Goal: Task Accomplishment & Management: Manage account settings

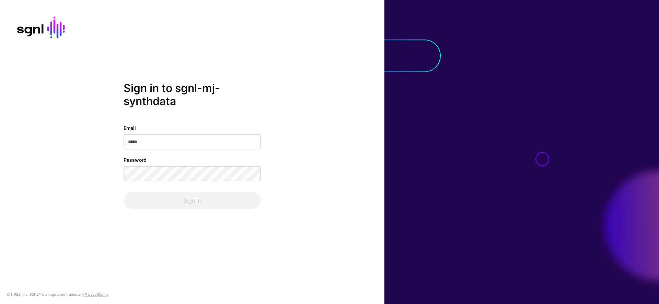
type input "**********"
click at [194, 196] on div "Sign In" at bounding box center [192, 200] width 137 height 16
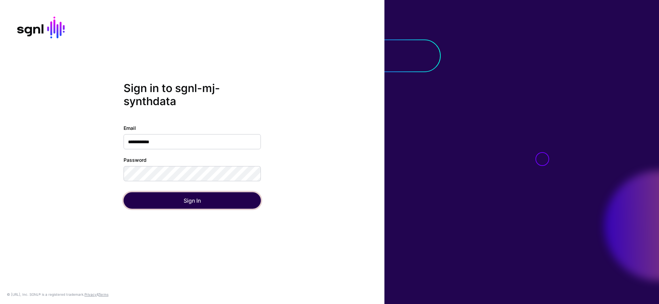
click at [195, 196] on button "Sign In" at bounding box center [192, 200] width 137 height 16
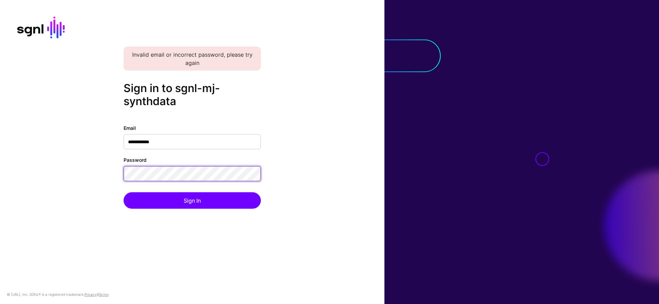
click at [124, 192] on button "Sign In" at bounding box center [192, 200] width 137 height 16
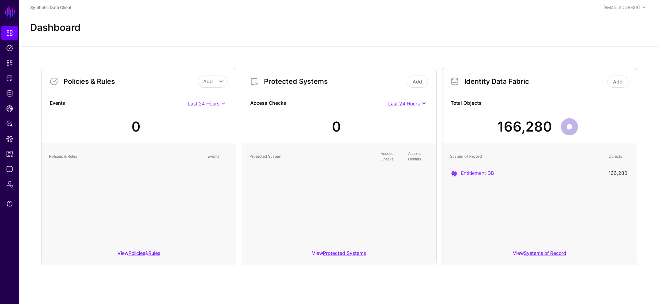
click at [490, 235] on div "System of Record Objects Entitlement DB 166,280" at bounding box center [539, 194] width 194 height 102
click at [415, 82] on link "Add" at bounding box center [417, 81] width 21 height 12
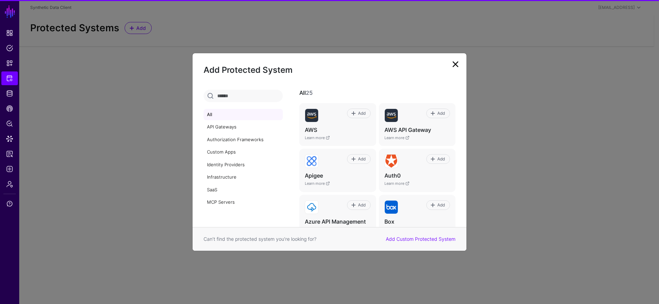
drag, startPoint x: 413, startPoint y: 238, endPoint x: 410, endPoint y: 239, distance: 3.6
click at [413, 238] on link "Add Custom Protected System" at bounding box center [421, 239] width 70 height 6
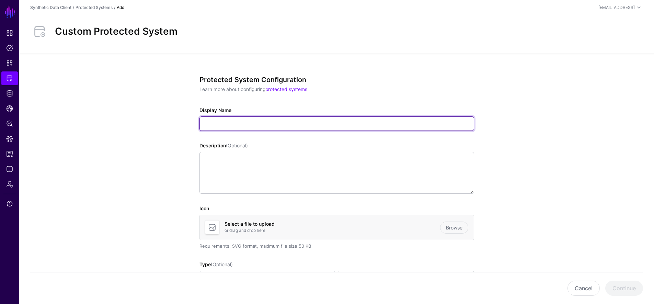
click at [211, 122] on input "Display Name" at bounding box center [336, 123] width 274 height 14
paste input "*****"
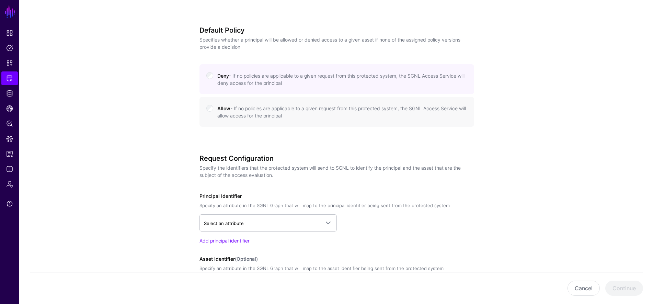
scroll to position [338, 0]
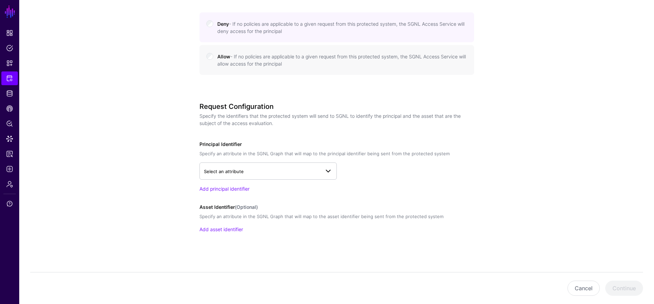
type input "**********"
click at [272, 172] on span "Select an attribute" at bounding box center [262, 171] width 116 height 8
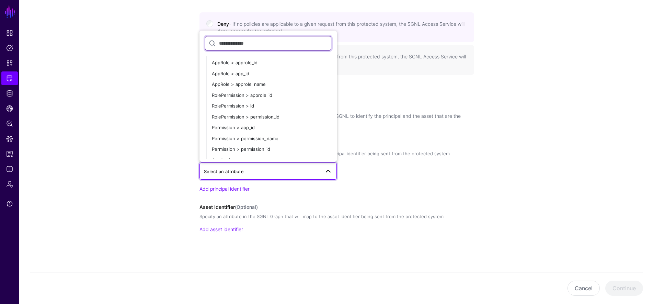
scroll to position [103, 0]
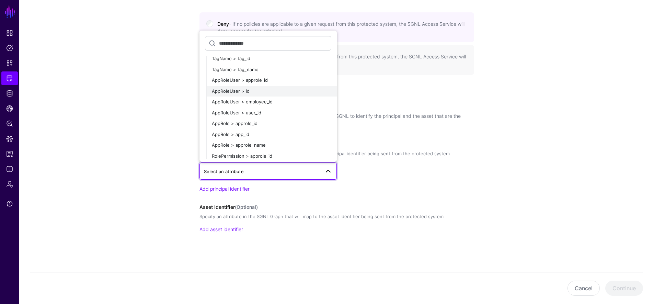
click at [269, 90] on div "AppRoleUser > id" at bounding box center [271, 91] width 119 height 7
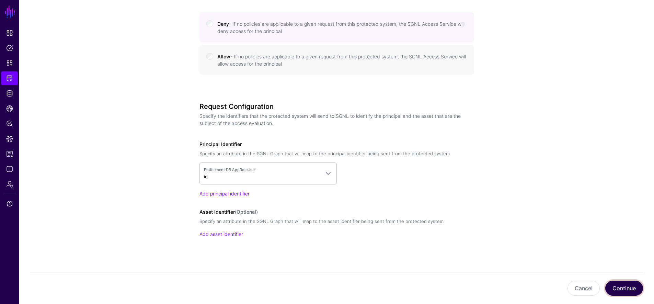
click at [625, 284] on button "Continue" at bounding box center [624, 287] width 38 height 15
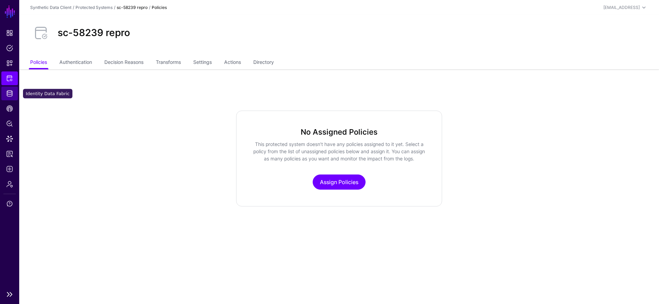
click at [8, 91] on span "Identity Data Fabric" at bounding box center [9, 93] width 7 height 7
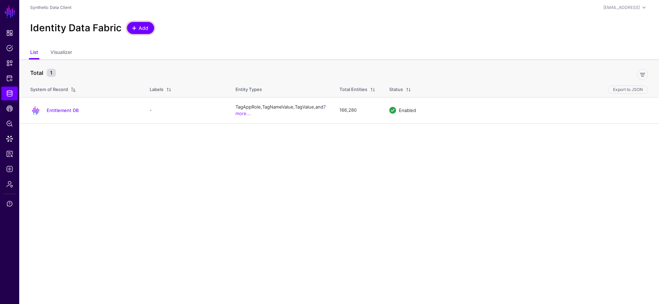
click at [136, 31] on span "Add" at bounding box center [140, 27] width 17 height 7
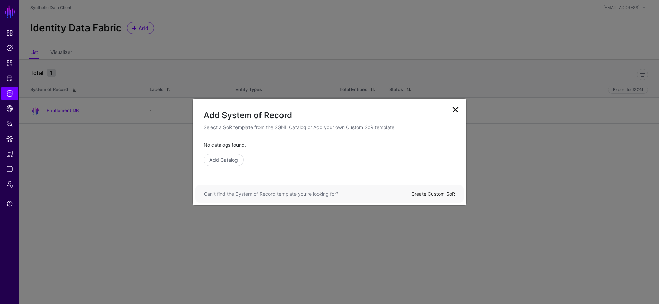
click at [423, 193] on link "Create Custom SoR" at bounding box center [433, 194] width 44 height 6
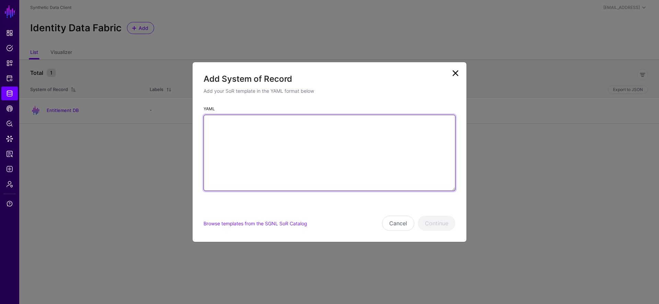
drag, startPoint x: 238, startPoint y: 150, endPoint x: 260, endPoint y: 145, distance: 23.1
click at [238, 150] on textarea "YAML" at bounding box center [329, 153] width 252 height 76
paste textarea "**********"
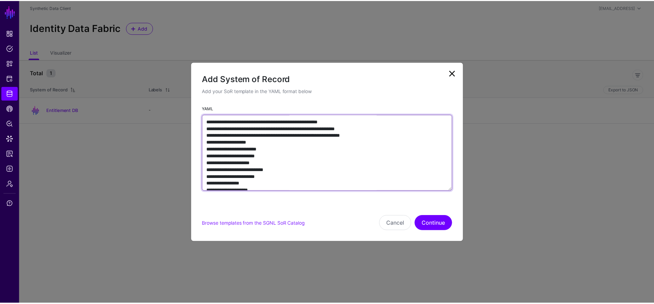
scroll to position [442, 0]
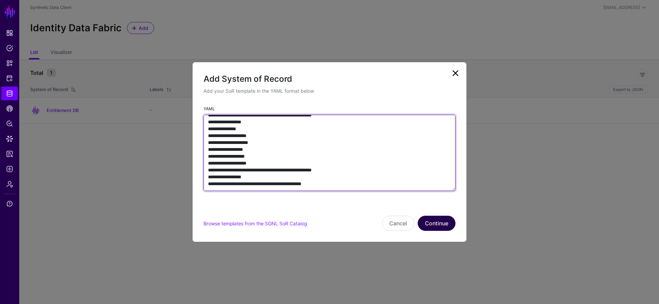
type textarea "**********"
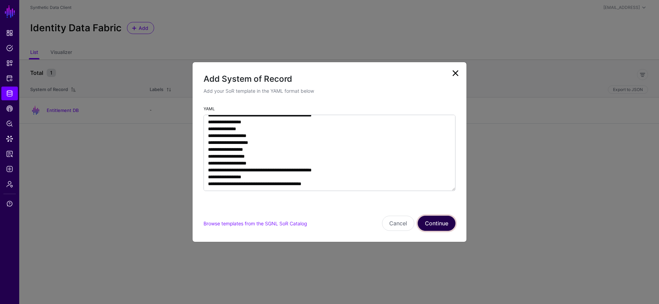
click at [444, 225] on button "Continue" at bounding box center [437, 222] width 38 height 15
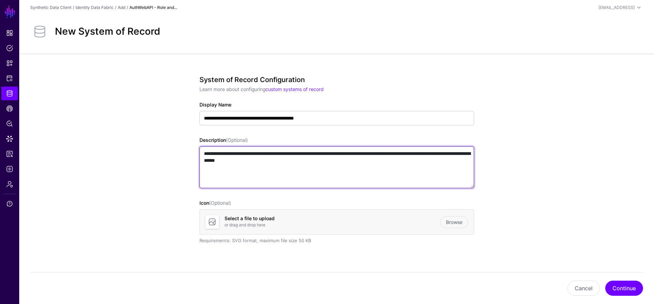
drag, startPoint x: 399, startPoint y: 166, endPoint x: 156, endPoint y: 136, distance: 244.8
click at [156, 136] on app-datasources-details-form "**********" at bounding box center [336, 254] width 634 height 400
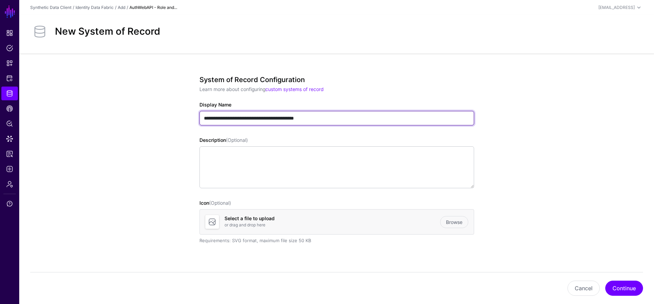
drag, startPoint x: 284, startPoint y: 118, endPoint x: 171, endPoint y: 115, distance: 113.6
click at [171, 115] on app-datasources-details-form "**********" at bounding box center [336, 254] width 634 height 400
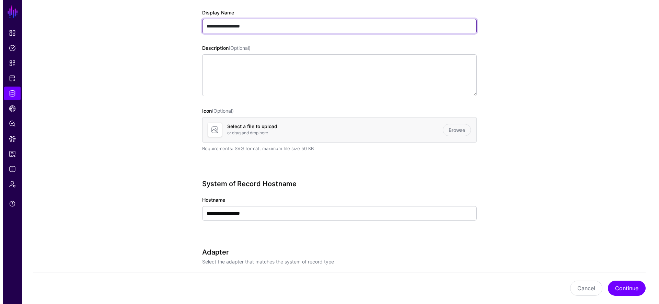
scroll to position [150, 0]
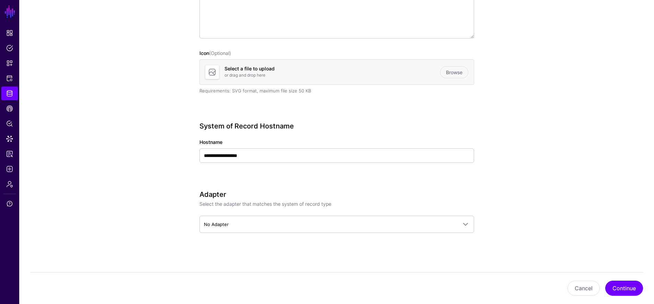
type input "**********"
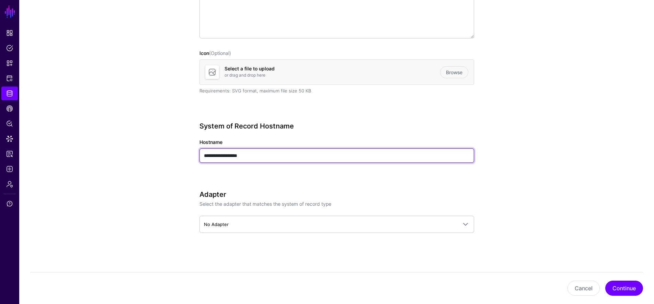
click at [239, 154] on input "**********" at bounding box center [336, 155] width 274 height 14
type input "**********"
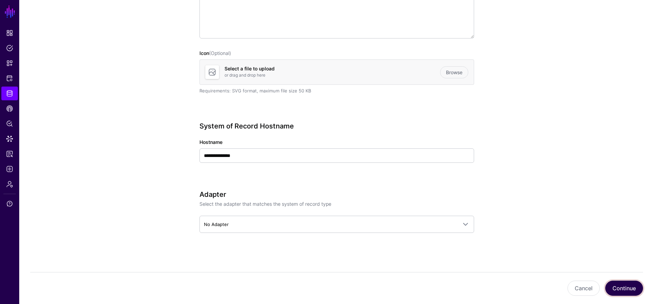
click at [624, 290] on button "Continue" at bounding box center [624, 287] width 38 height 15
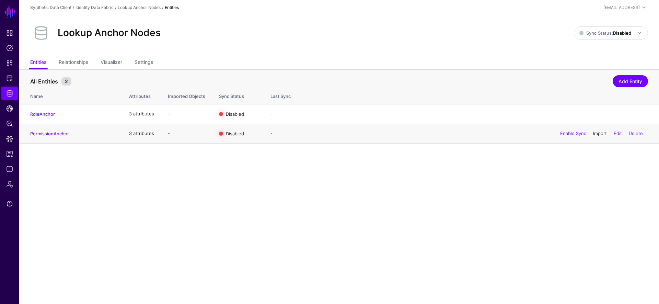
click at [602, 134] on link "Import" at bounding box center [600, 132] width 14 height 5
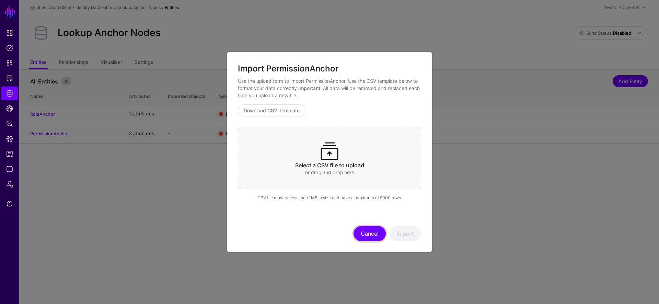
click at [362, 235] on button "Cancel" at bounding box center [369, 233] width 32 height 15
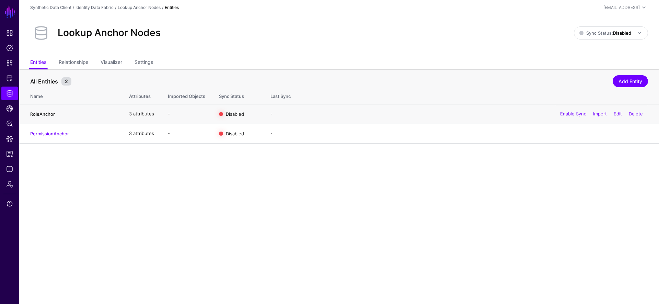
click at [44, 113] on link "RoleAnchor" at bounding box center [42, 113] width 25 height 5
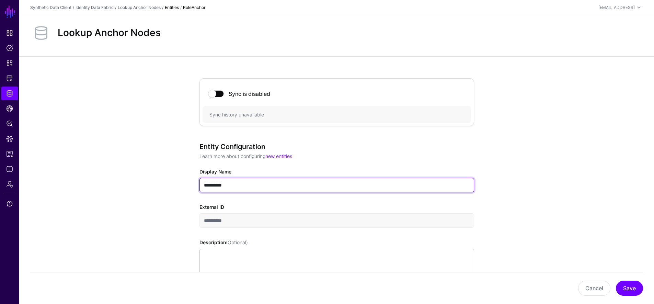
click at [239, 185] on input "**********" at bounding box center [336, 185] width 274 height 14
click at [240, 185] on input "**********" at bounding box center [336, 185] width 274 height 14
type input "******"
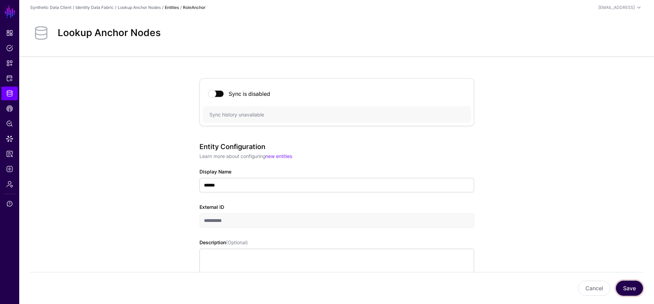
click at [623, 285] on button "Save" at bounding box center [628, 287] width 27 height 15
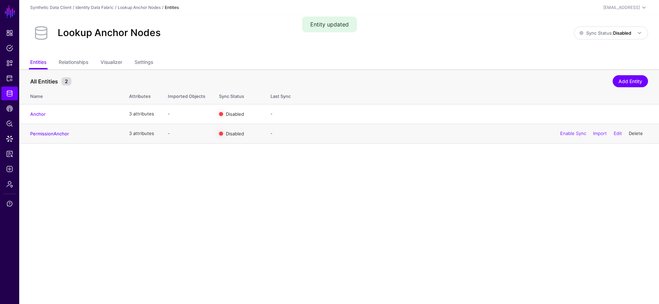
click at [637, 134] on link "Delete" at bounding box center [636, 132] width 14 height 5
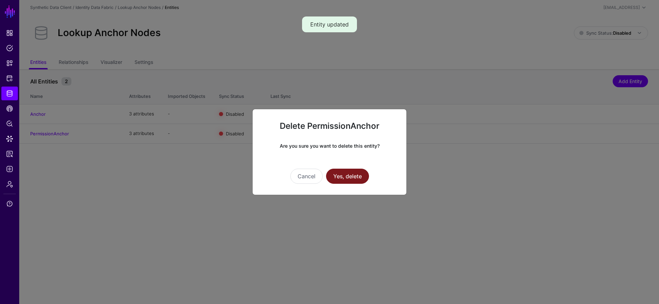
click at [354, 176] on button "Yes, delete" at bounding box center [347, 175] width 43 height 15
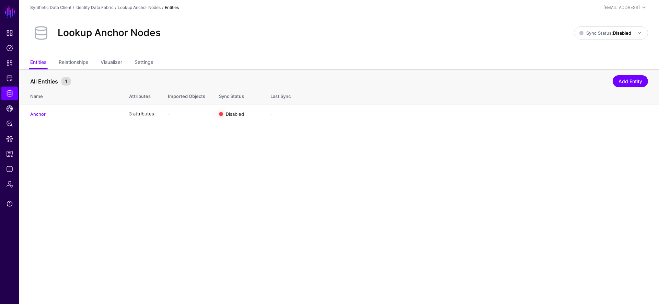
click at [603, 129] on main "SGNL Dashboard Policies Snippets Protected Systems Identity Data Fabric CAEP Hu…" at bounding box center [329, 152] width 659 height 304
click at [601, 117] on div "Enable Sync Import Edit Delete" at bounding box center [601, 113] width 93 height 17
click at [601, 113] on link "Import" at bounding box center [600, 113] width 14 height 5
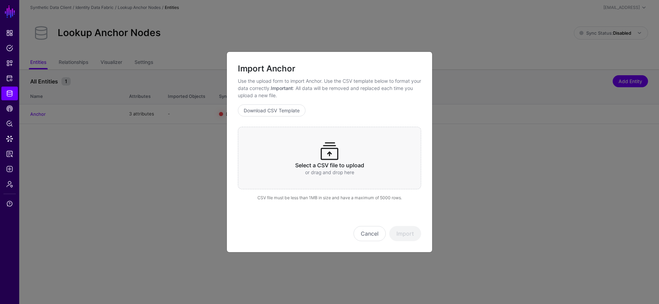
click at [330, 147] on span at bounding box center [329, 151] width 22 height 22
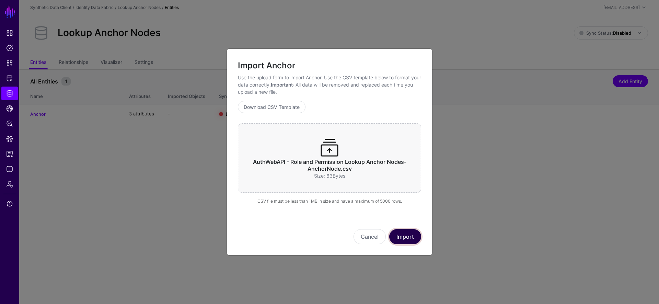
click at [401, 233] on button "Import" at bounding box center [405, 236] width 32 height 15
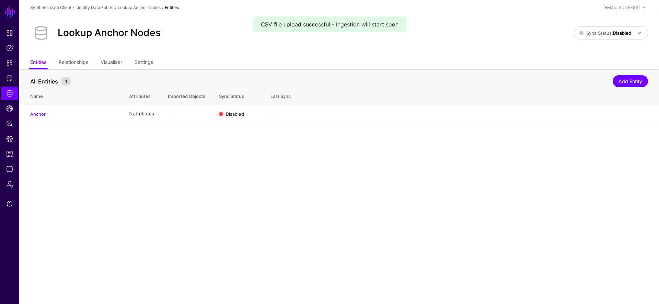
click at [247, 187] on main "SGNL Dashboard Policies Snippets Protected Systems Identity Data Fabric CAEP Hu…" at bounding box center [329, 152] width 659 height 304
click at [74, 59] on link "Relationships" at bounding box center [74, 62] width 30 height 13
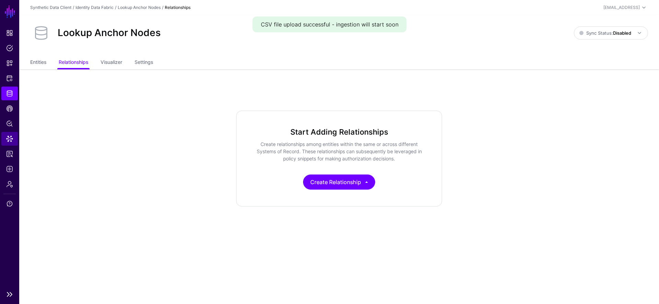
click at [8, 137] on span "Data Lens" at bounding box center [9, 138] width 7 height 7
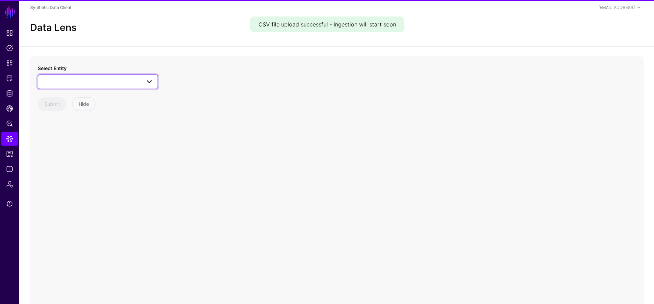
click at [52, 85] on span at bounding box center [97, 82] width 111 height 8
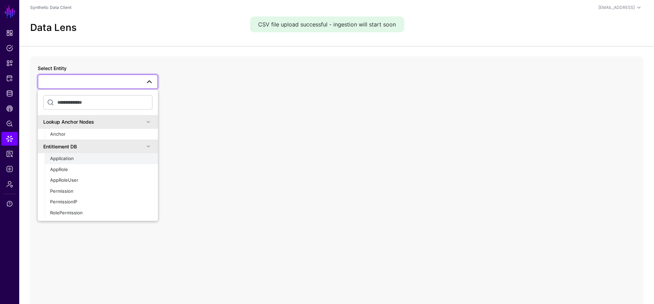
click at [94, 155] on button "Application" at bounding box center [101, 158] width 113 height 11
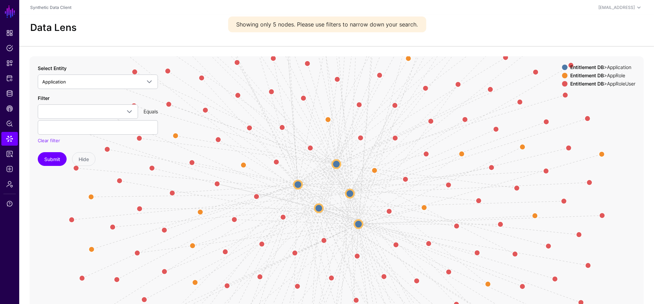
click at [350, 193] on circle at bounding box center [349, 193] width 8 height 8
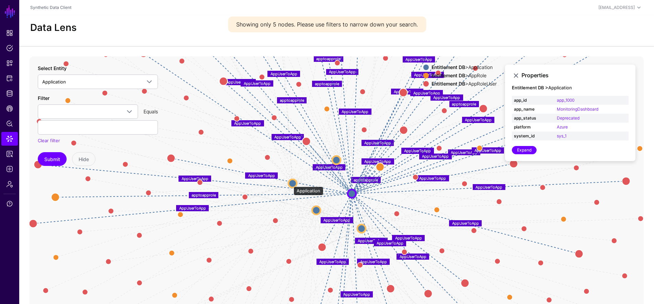
click at [290, 183] on circle at bounding box center [292, 183] width 8 height 8
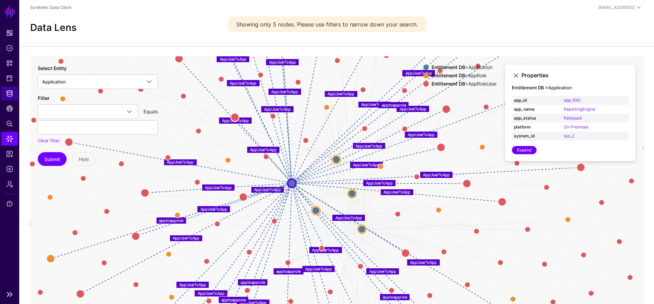
click at [12, 94] on span "Identity Data Fabric" at bounding box center [9, 93] width 7 height 7
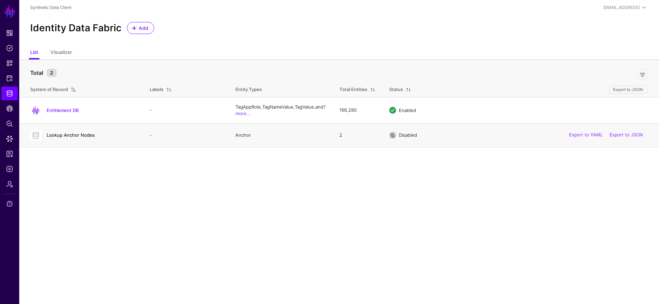
click at [82, 136] on link "Lookup Anchor Nodes" at bounding box center [71, 134] width 48 height 5
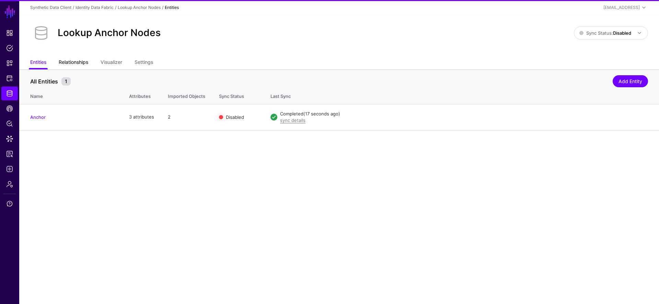
click at [80, 62] on link "Relationships" at bounding box center [74, 62] width 30 height 13
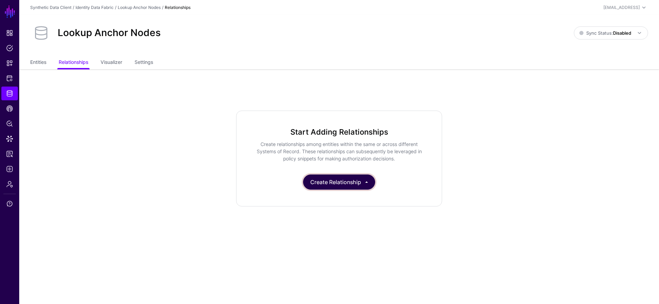
click at [337, 181] on button "Create Relationship" at bounding box center [339, 181] width 72 height 15
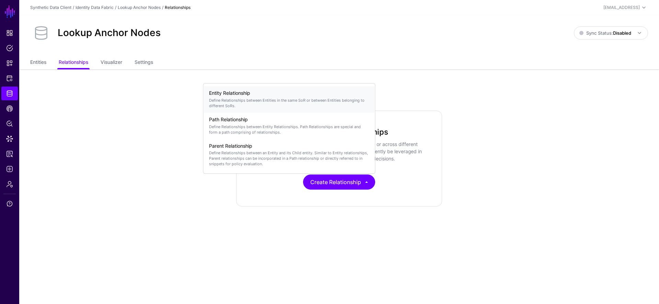
click at [267, 98] on p "Define Relationships between Entities in the same SoR or between Entities belon…" at bounding box center [289, 102] width 161 height 11
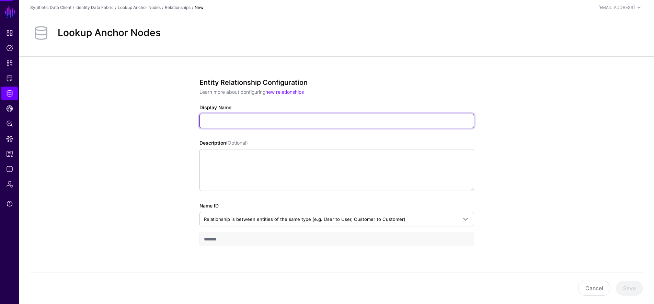
click at [249, 118] on input "Display Name" at bounding box center [336, 121] width 274 height 14
type input "******"
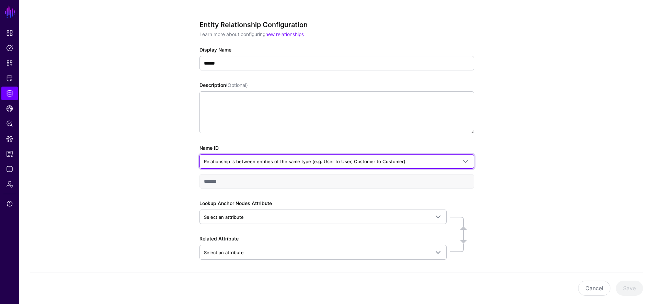
scroll to position [84, 0]
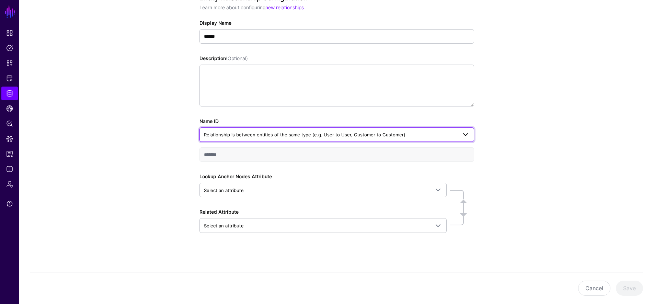
click at [301, 133] on span "Relationship is between entities of the same type (e.g. User to User, Customer …" at bounding box center [304, 134] width 201 height 5
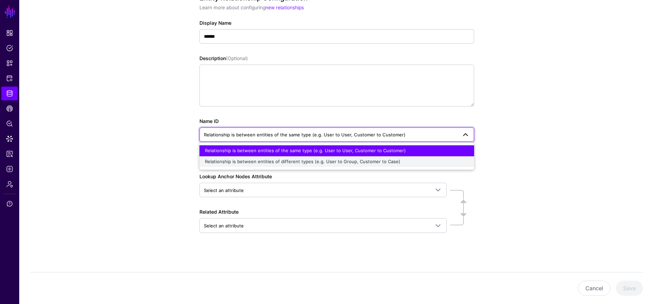
click at [283, 160] on span "Relationship is between entities of different types (e.g. User to Group, Custom…" at bounding box center [302, 160] width 195 height 5
type input "******"
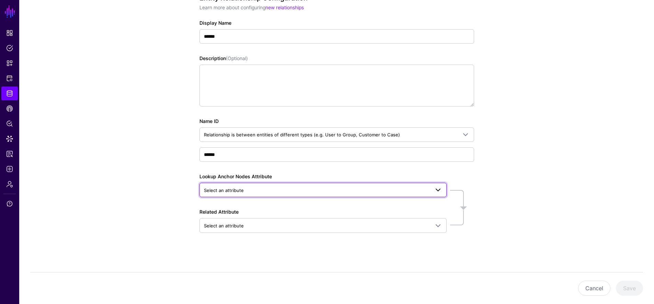
click at [245, 190] on span "Select an attribute" at bounding box center [317, 190] width 226 height 8
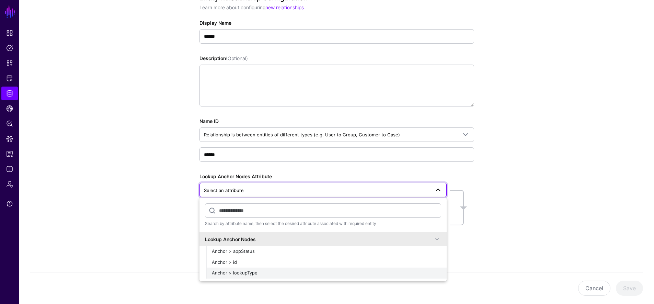
click at [260, 272] on div "Anchor > lookupType" at bounding box center [326, 272] width 229 height 7
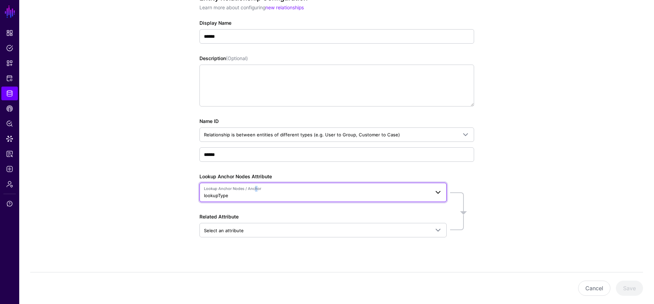
click at [253, 189] on span "Lookup Anchor Nodes / Anchor" at bounding box center [317, 189] width 226 height 6
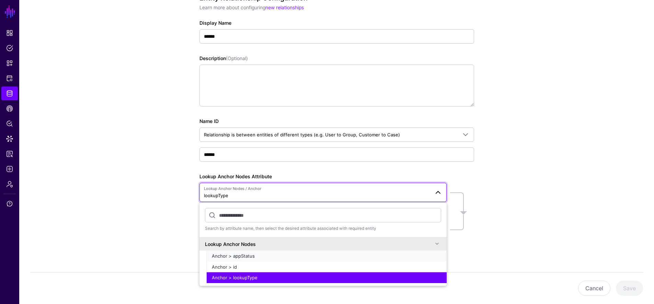
click at [250, 257] on span "Anchor > appStatus" at bounding box center [233, 255] width 43 height 5
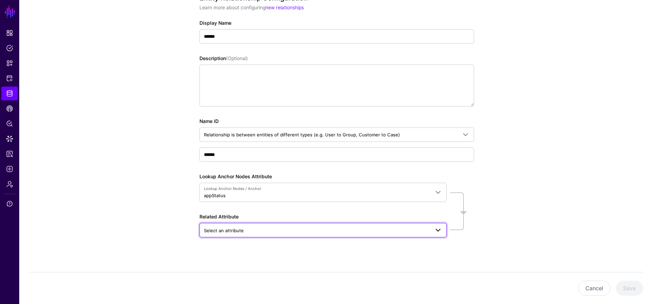
click at [251, 232] on span "Select an attribute" at bounding box center [317, 230] width 226 height 8
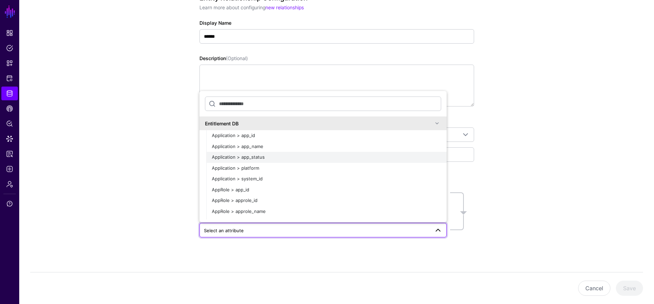
click at [311, 154] on div "Application > app_status" at bounding box center [326, 157] width 229 height 7
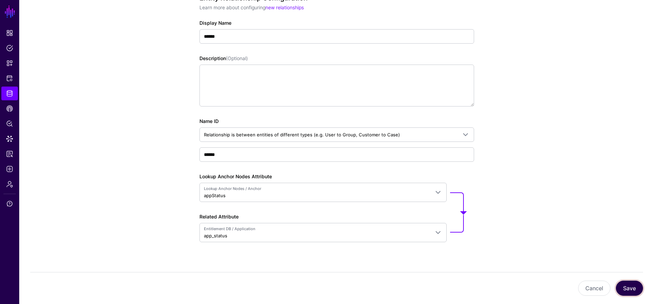
click at [628, 289] on button "Save" at bounding box center [628, 287] width 27 height 15
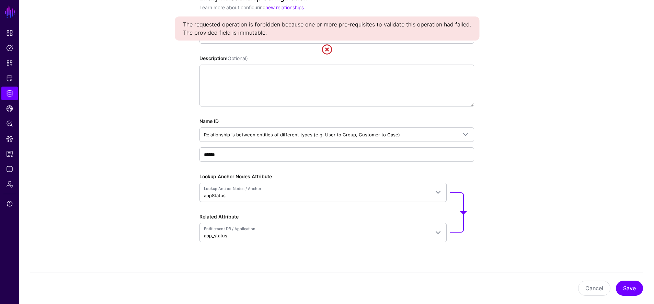
click at [327, 50] on link at bounding box center [326, 49] width 11 height 11
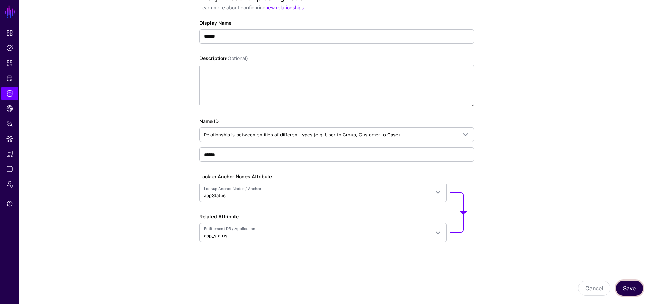
click at [632, 287] on button "Save" at bounding box center [628, 287] width 27 height 15
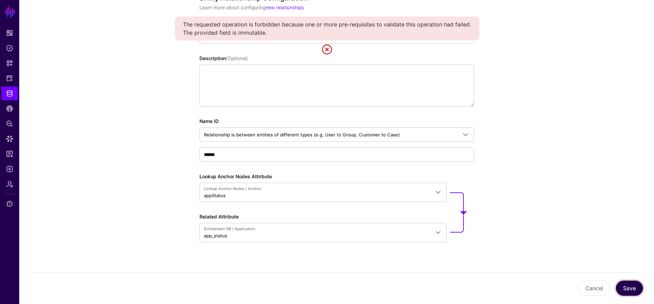
click at [626, 288] on button "Save" at bounding box center [628, 287] width 27 height 15
click at [325, 48] on link at bounding box center [326, 49] width 11 height 11
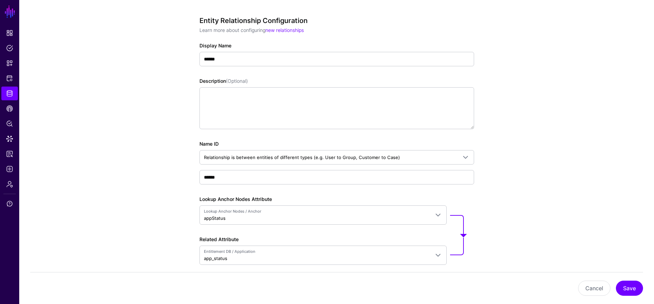
scroll to position [94, 0]
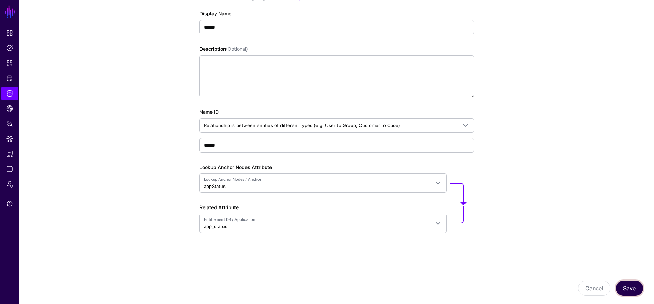
click at [627, 286] on button "Save" at bounding box center [628, 287] width 27 height 15
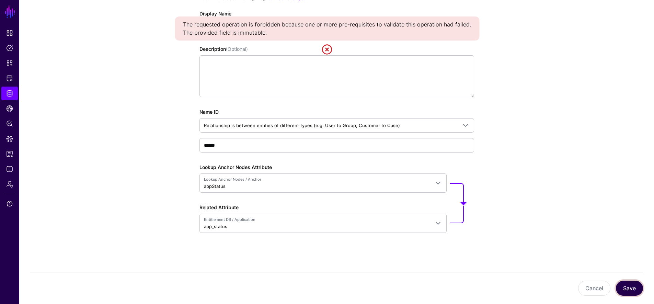
click at [632, 287] on button "Save" at bounding box center [628, 287] width 27 height 15
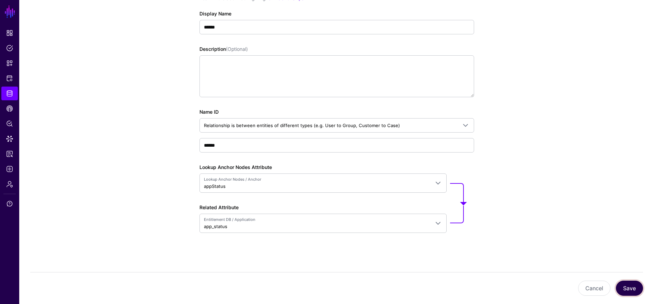
click at [630, 288] on button "Save" at bounding box center [628, 287] width 27 height 15
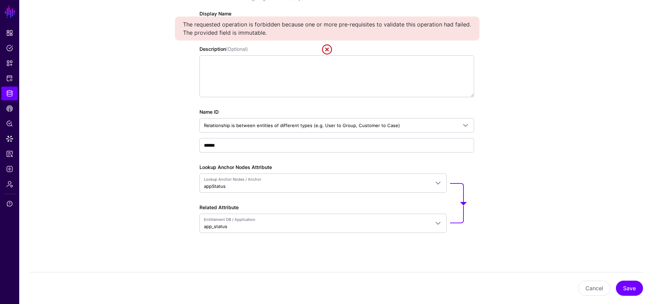
click at [328, 47] on link at bounding box center [326, 49] width 11 height 11
click at [327, 41] on div "Entity Relationship Configuration Learn more about configuring new relationship…" at bounding box center [336, 118] width 274 height 267
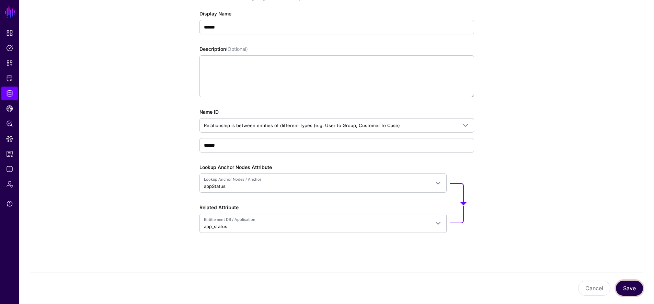
click at [620, 283] on button "Save" at bounding box center [628, 287] width 27 height 15
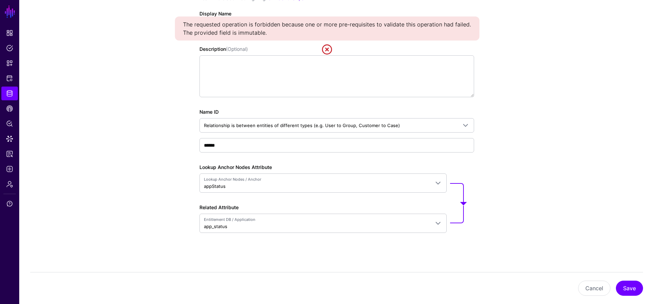
click at [322, 49] on link at bounding box center [326, 49] width 11 height 11
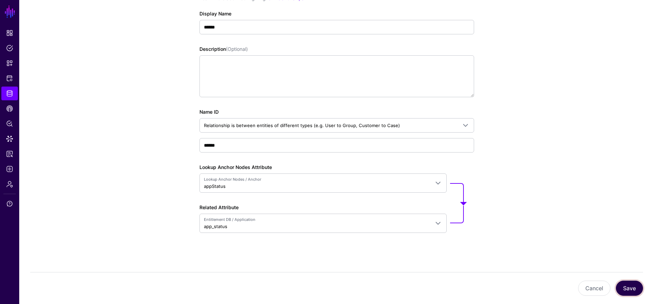
click at [629, 290] on button "Save" at bounding box center [628, 287] width 27 height 15
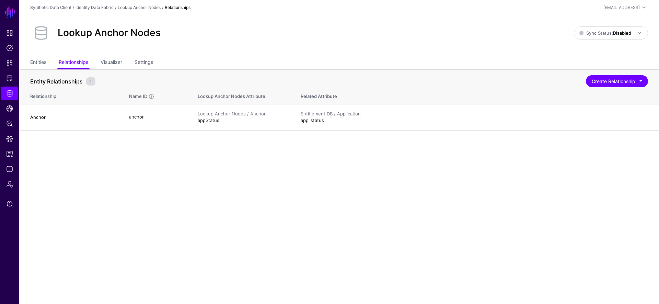
click at [47, 55] on div "Lookup Anchor Nodes Sync Status: Disabled Enabled Syncing active for all config…" at bounding box center [338, 35] width 639 height 41
click at [37, 63] on link "Entities" at bounding box center [38, 62] width 16 height 13
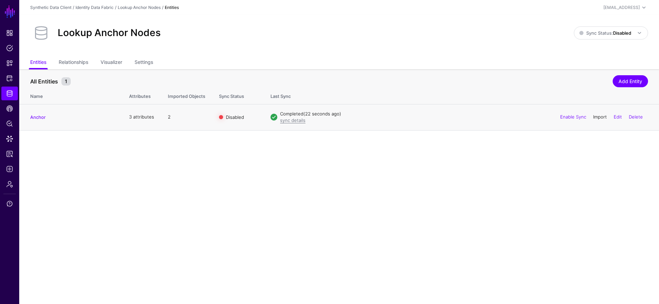
click at [593, 116] on link "Import" at bounding box center [600, 116] width 14 height 5
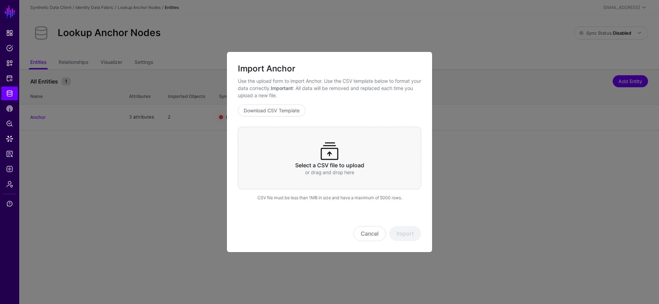
click at [353, 154] on div "Select a CSV file to upload or drag and drop here" at bounding box center [329, 158] width 183 height 62
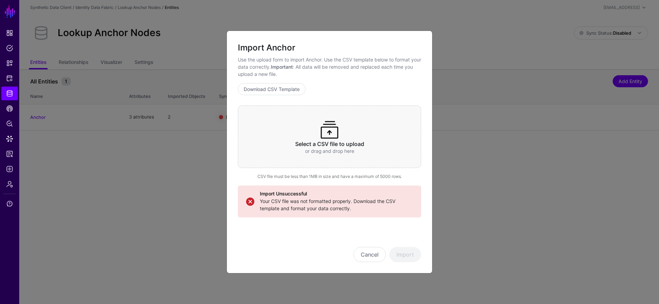
click at [342, 132] on div "Select a CSV file to upload or drag and drop here" at bounding box center [329, 136] width 183 height 62
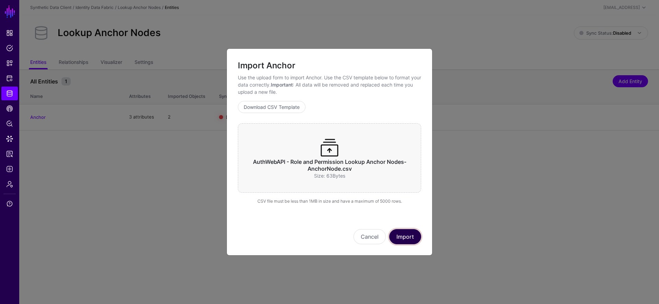
click at [407, 236] on button "Import" at bounding box center [405, 236] width 32 height 15
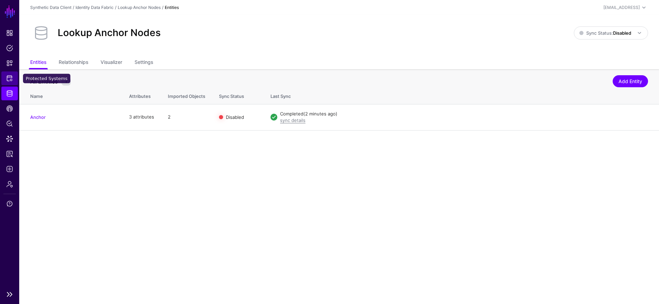
click at [7, 78] on span "Protected Systems" at bounding box center [9, 78] width 7 height 7
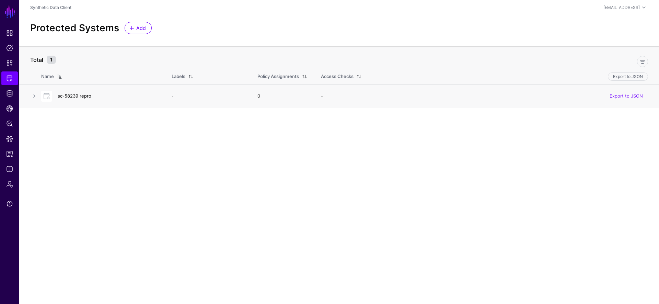
click at [67, 97] on link "sc-58239 repro" at bounding box center [75, 95] width 34 height 5
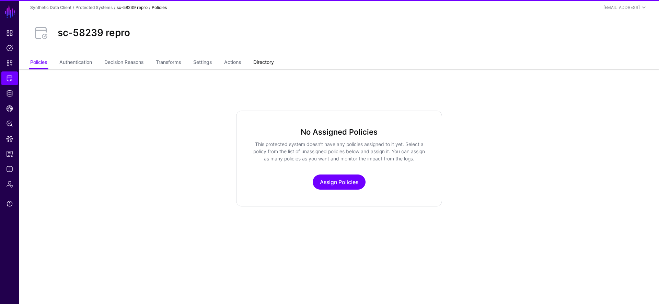
click at [268, 60] on link "Directory" at bounding box center [263, 62] width 21 height 13
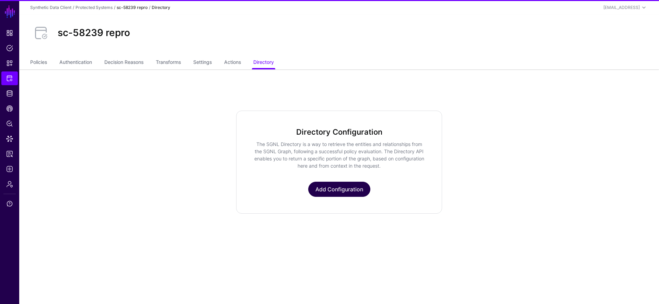
click at [321, 186] on link "Add Configuration" at bounding box center [339, 188] width 62 height 15
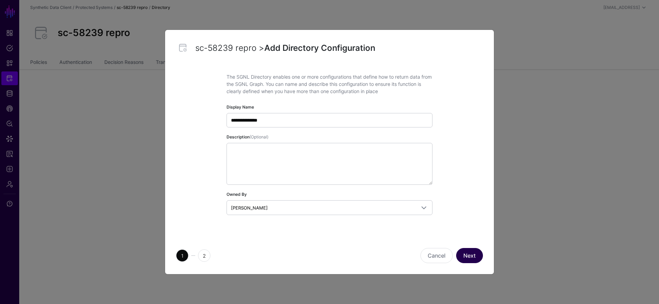
type input "**********"
click at [477, 254] on button "Next" at bounding box center [469, 255] width 27 height 15
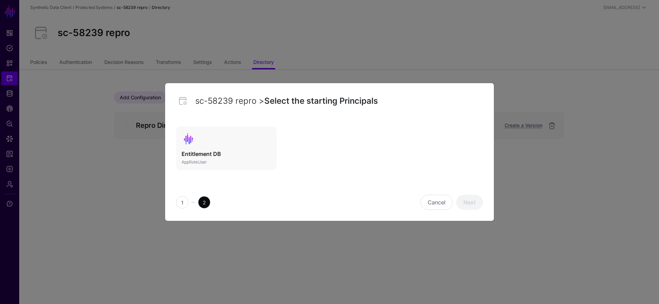
click at [221, 155] on h3 "Entitlement DB" at bounding box center [226, 154] width 90 height 8
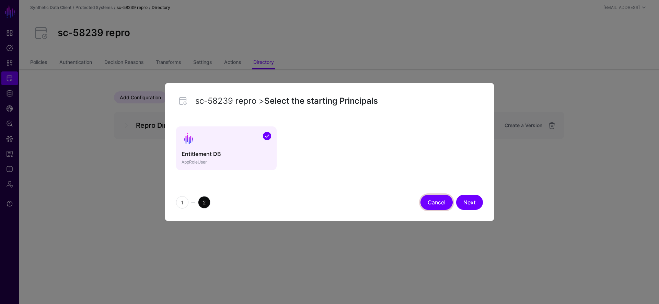
click at [427, 204] on button "Cancel" at bounding box center [436, 202] width 32 height 15
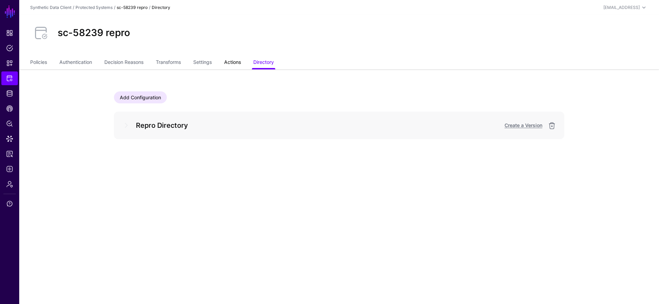
click at [237, 62] on link "Actions" at bounding box center [232, 62] width 17 height 13
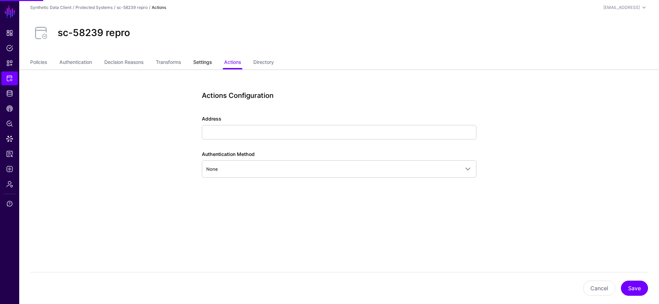
click at [211, 62] on link "Settings" at bounding box center [202, 62] width 19 height 13
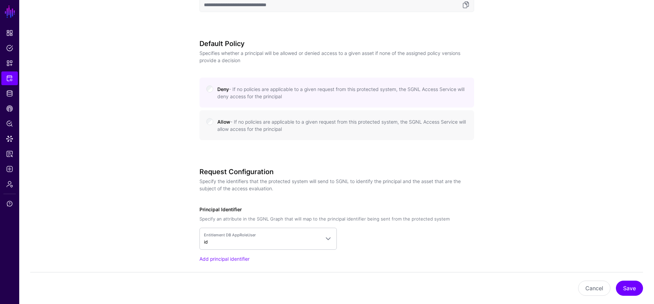
scroll to position [448, 0]
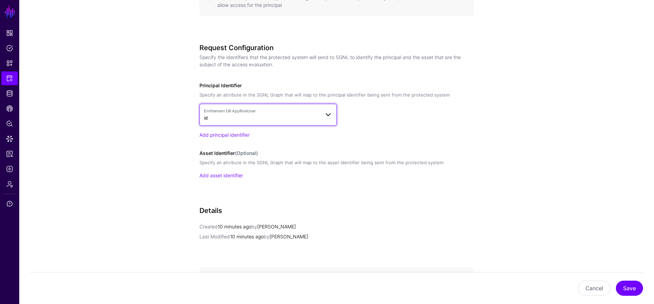
click at [209, 107] on link "Entitlement DB AppRoleUser id" at bounding box center [267, 115] width 137 height 22
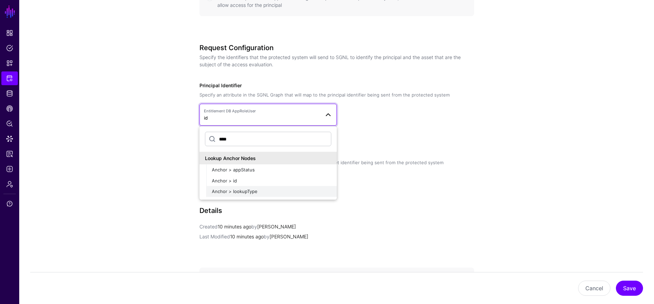
type input "****"
click at [268, 187] on button "Anchor > lookupType" at bounding box center [271, 191] width 130 height 11
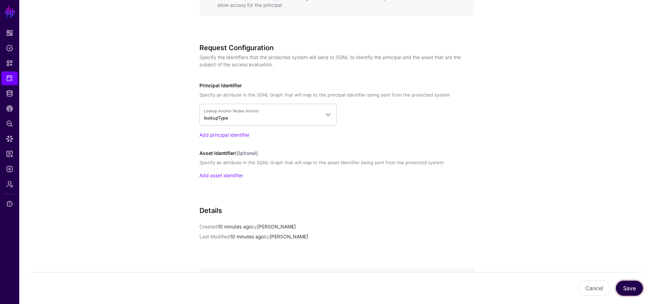
click at [631, 290] on button "Save" at bounding box center [628, 287] width 27 height 15
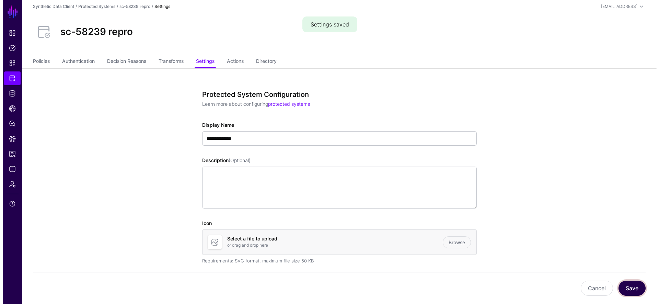
scroll to position [0, 0]
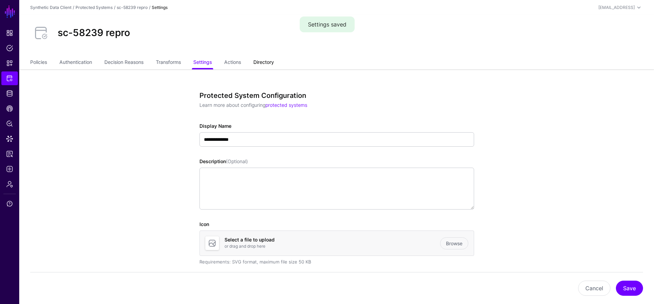
click at [272, 58] on link "Directory" at bounding box center [263, 62] width 21 height 13
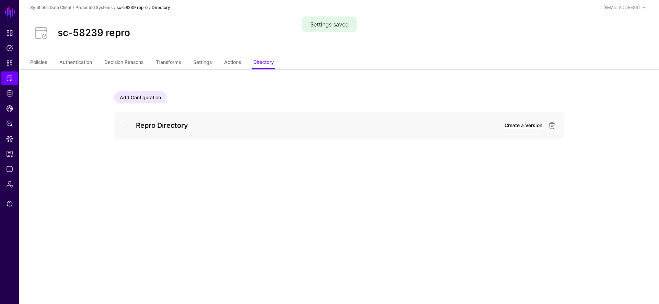
click at [532, 124] on link "Create a Version" at bounding box center [523, 125] width 38 height 6
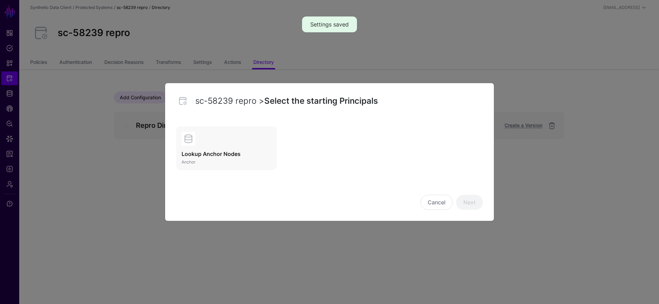
click at [264, 153] on h3 "Lookup Anchor Nodes" at bounding box center [226, 154] width 90 height 8
click at [474, 199] on link "Next" at bounding box center [469, 202] width 27 height 15
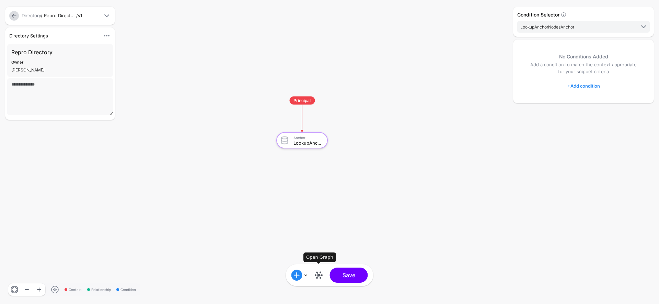
click at [317, 274] on link at bounding box center [318, 274] width 11 height 11
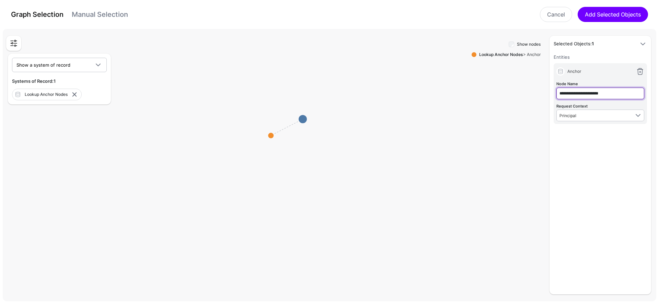
click at [601, 94] on input "**********" at bounding box center [600, 93] width 88 height 12
type input "**********"
click at [271, 136] on circle at bounding box center [270, 135] width 5 height 5
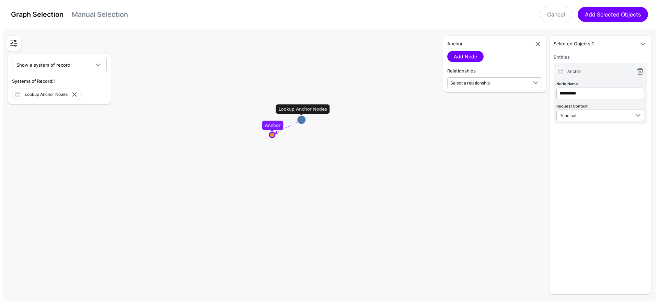
click at [446, 86] on div "Anchor Add Node Relationships Select a relationship Anchor Anchor (Lookup ...) …" at bounding box center [494, 64] width 103 height 57
click at [471, 55] on link "Add Node" at bounding box center [465, 56] width 36 height 11
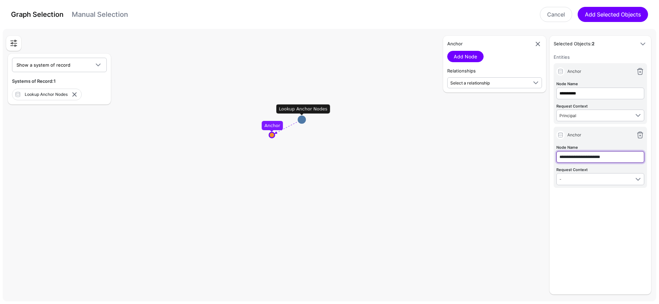
click at [605, 158] on input "**********" at bounding box center [600, 157] width 88 height 12
type input "**********"
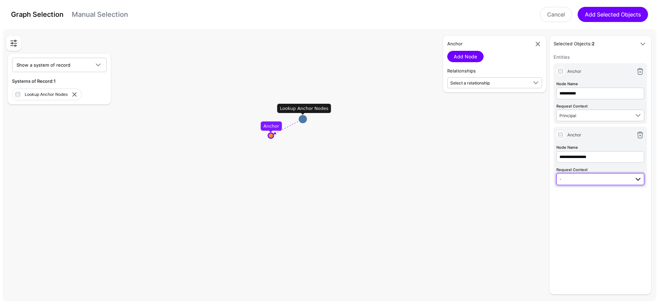
click at [576, 182] on link "-" at bounding box center [600, 179] width 88 height 12
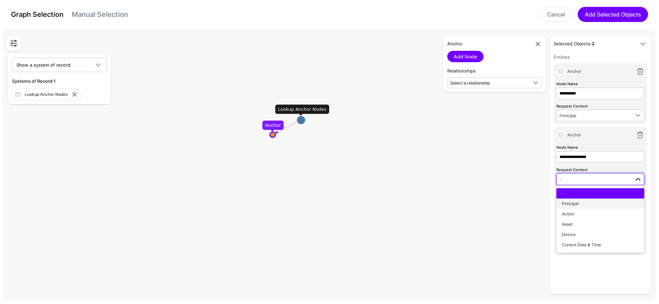
click at [565, 201] on span "Principal" at bounding box center [570, 203] width 17 height 5
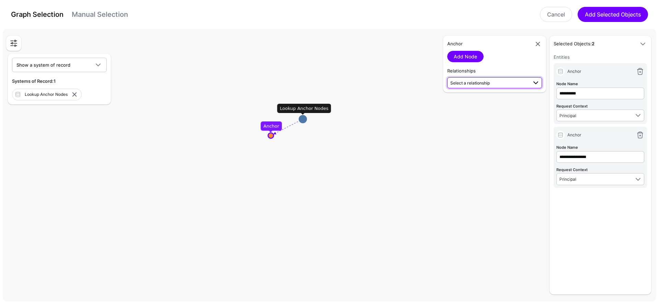
click at [467, 80] on span "Select a relationship" at bounding box center [469, 82] width 39 height 5
click at [470, 101] on span "Anchor Anchor (Lookup ...) - Application (Entitle...)" at bounding box center [495, 102] width 84 height 16
click at [482, 102] on link "Add Relationship" at bounding box center [472, 100] width 51 height 11
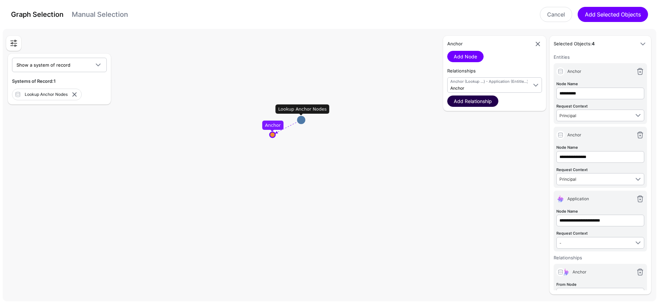
click at [482, 102] on link "Add Relationship" at bounding box center [472, 100] width 51 height 11
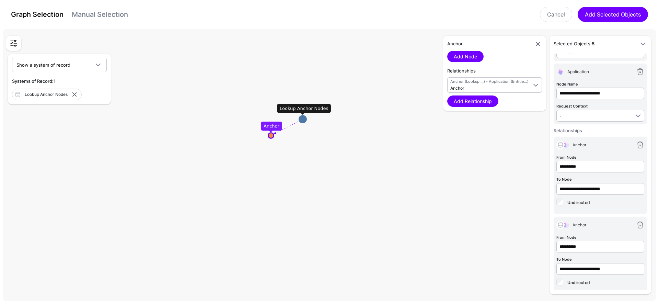
scroll to position [131, 0]
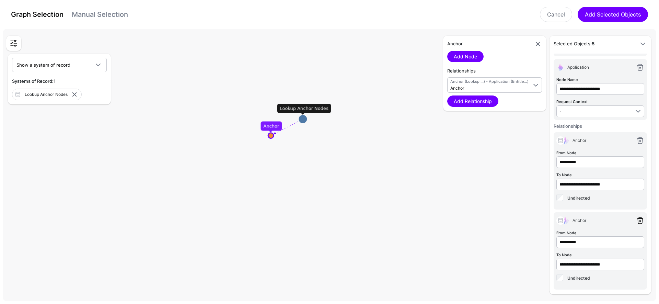
click at [636, 221] on link at bounding box center [640, 220] width 8 height 8
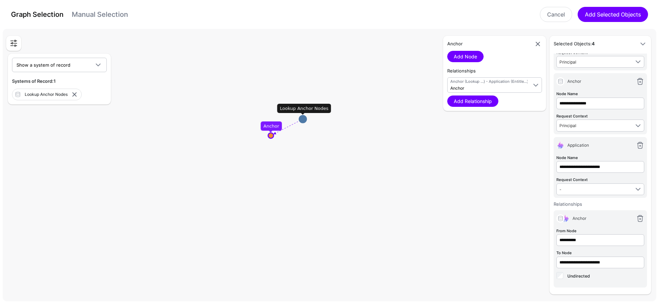
scroll to position [52, 0]
click at [458, 57] on link "Add Node" at bounding box center [465, 56] width 36 height 11
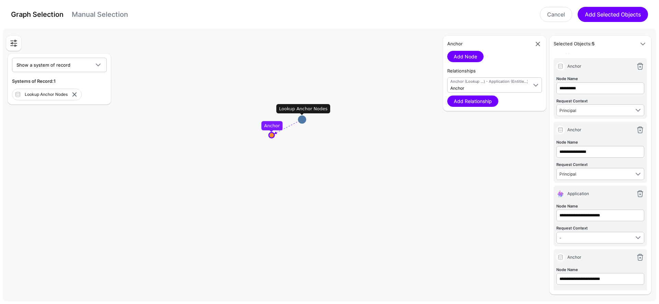
scroll to position [0, 0]
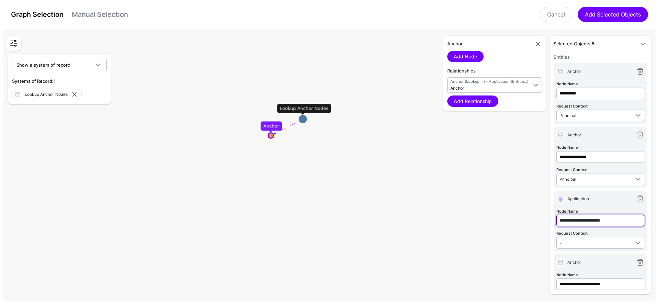
click at [610, 221] on input "**********" at bounding box center [600, 220] width 88 height 12
type input "**********"
click at [599, 284] on input "**********" at bounding box center [600, 284] width 88 height 12
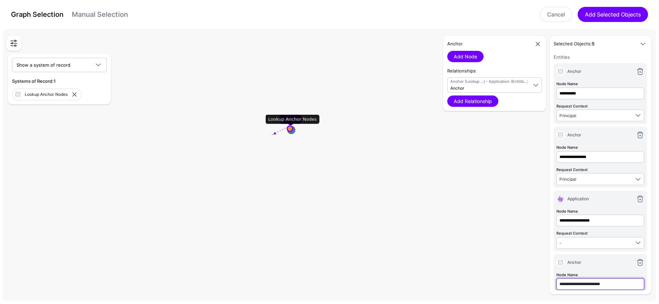
click at [599, 284] on input "**********" at bounding box center [600, 284] width 88 height 12
paste input "text"
type input "**********"
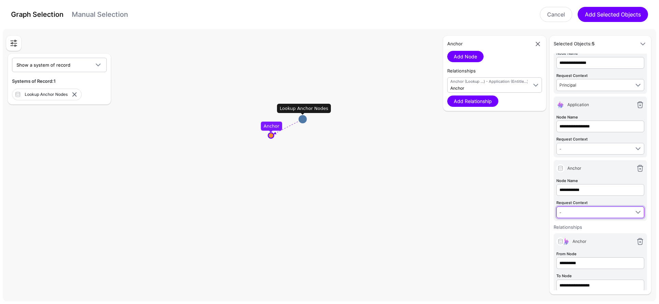
scroll to position [115, 0]
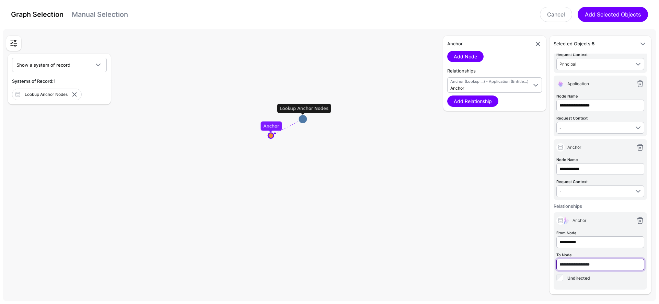
click at [600, 265] on input "**********" at bounding box center [600, 264] width 88 height 12
click at [468, 103] on link "Add Relationship" at bounding box center [472, 100] width 51 height 11
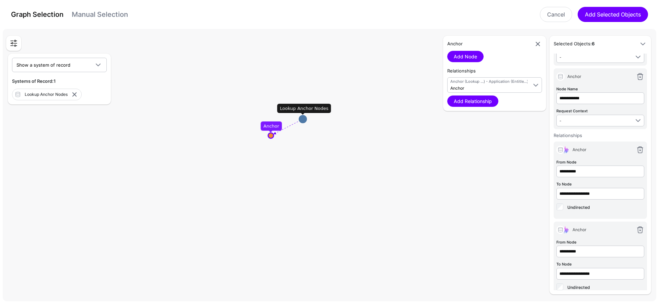
scroll to position [195, 0]
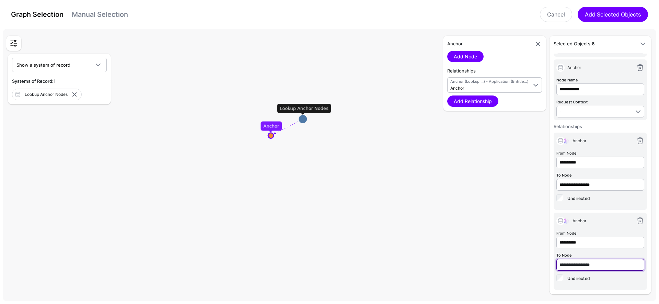
click at [607, 262] on input "**********" at bounding box center [600, 265] width 88 height 12
click at [577, 87] on input "**********" at bounding box center [600, 89] width 88 height 12
drag, startPoint x: 606, startPoint y: 262, endPoint x: 512, endPoint y: 252, distance: 94.3
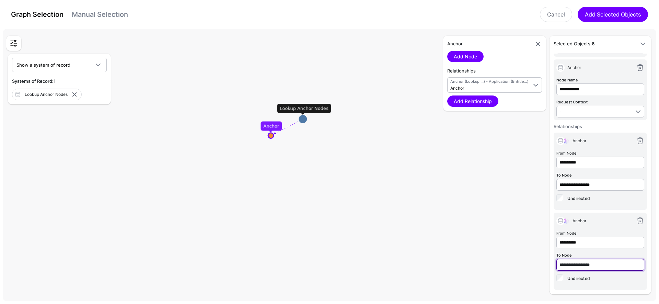
click at [509, 255] on div "**********" at bounding box center [580, 165] width 144 height 258
paste input "text"
type input "**********"
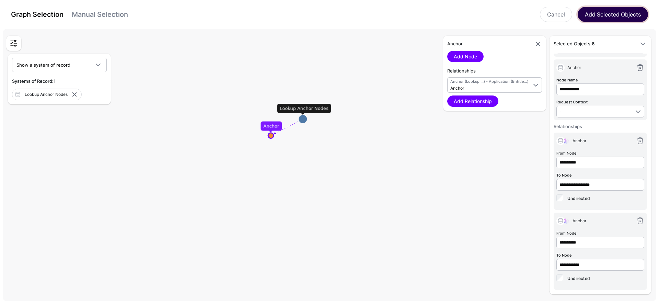
click at [627, 18] on button "Add Selected Objects" at bounding box center [612, 14] width 70 height 15
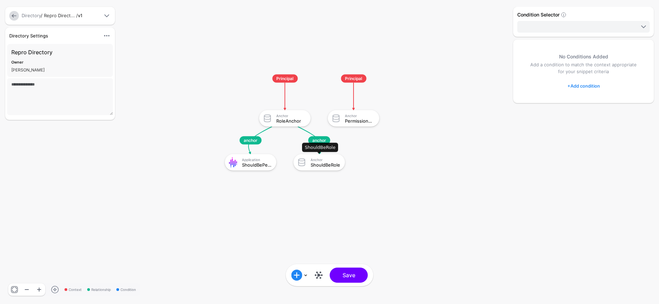
click at [328, 164] on div "ShouldBeRole" at bounding box center [325, 164] width 30 height 5
click at [325, 276] on div "Open Graph" at bounding box center [318, 274] width 16 height 11
click at [318, 276] on link at bounding box center [318, 274] width 11 height 11
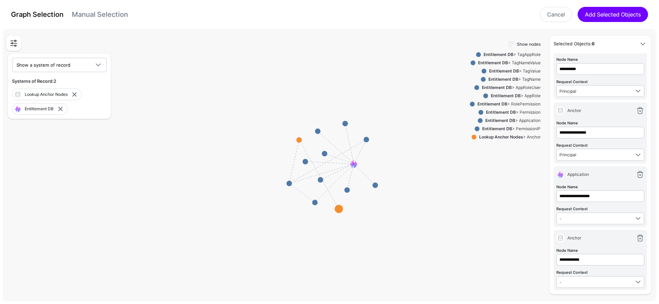
scroll to position [116, 0]
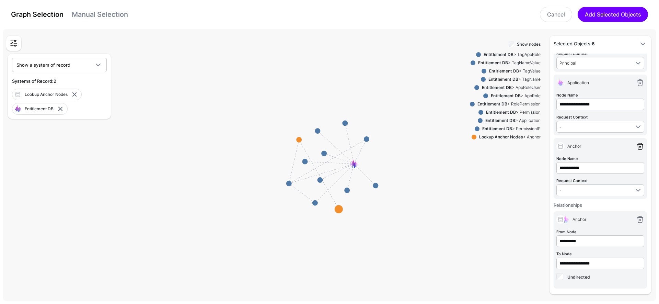
click at [636, 146] on link at bounding box center [640, 146] width 8 height 8
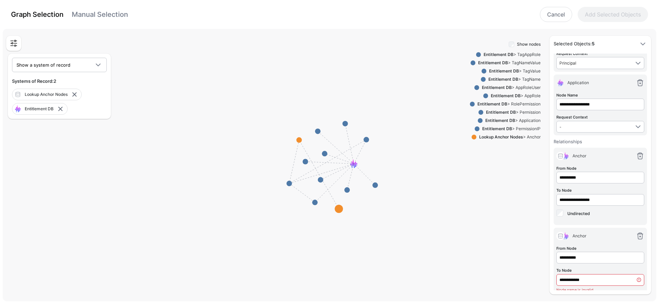
scroll to position [0, 0]
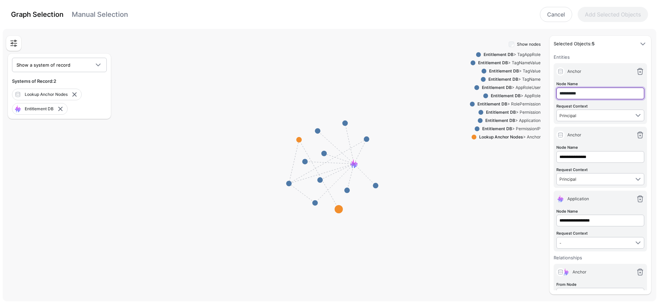
click at [575, 92] on input "**********" at bounding box center [600, 93] width 88 height 12
click at [522, 122] on div "Entitlement DB > Application" at bounding box center [511, 120] width 58 height 6
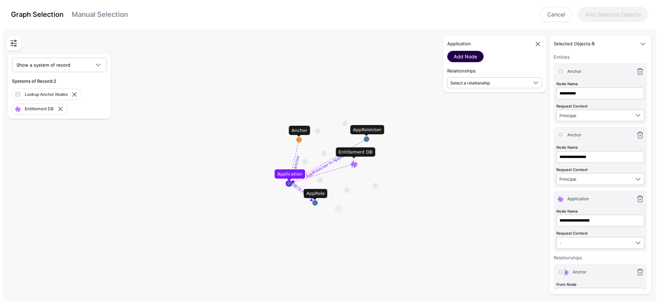
click at [471, 58] on link "Add Node" at bounding box center [465, 56] width 36 height 11
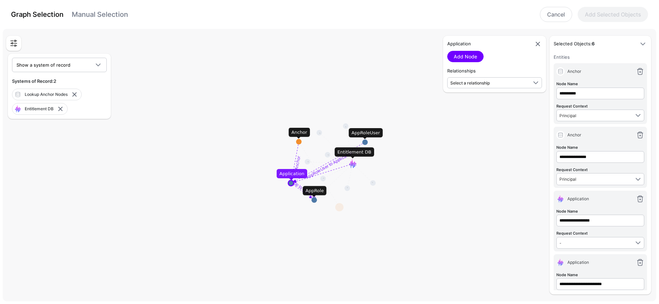
scroll to position [74, 0]
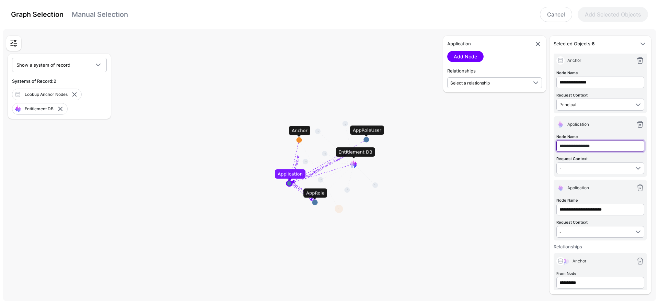
click at [582, 144] on input "**********" at bounding box center [600, 146] width 88 height 12
click at [600, 207] on input "**********" at bounding box center [600, 209] width 88 height 12
paste input "text"
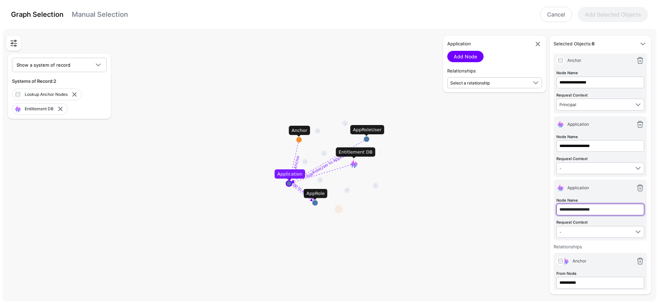
drag, startPoint x: 578, startPoint y: 209, endPoint x: 612, endPoint y: 209, distance: 34.3
click at [612, 209] on input "**********" at bounding box center [600, 209] width 88 height 12
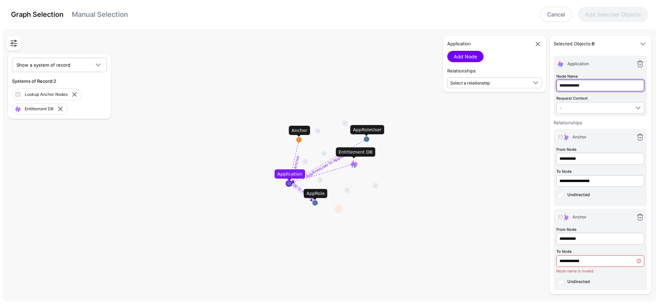
scroll to position [201, 0]
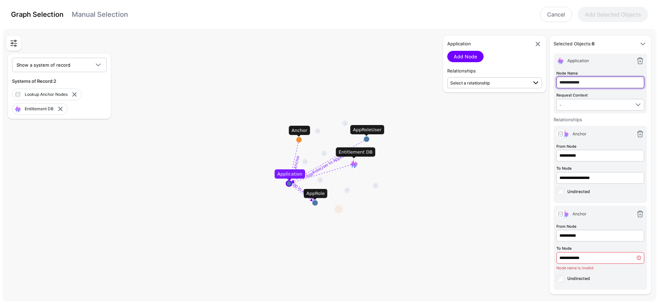
drag, startPoint x: 593, startPoint y: 80, endPoint x: 536, endPoint y: 80, distance: 56.6
click at [549, 80] on div "**********" at bounding box center [600, 165] width 102 height 258
type input "**********"
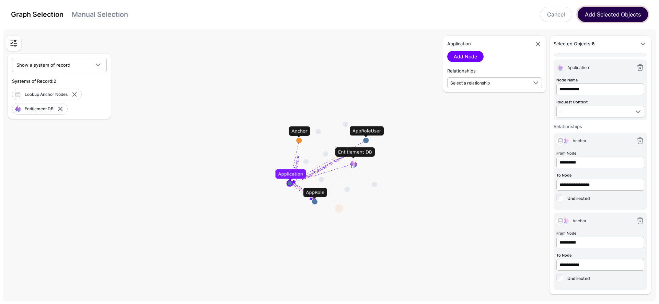
click at [610, 17] on button "Add Selected Objects" at bounding box center [612, 14] width 70 height 15
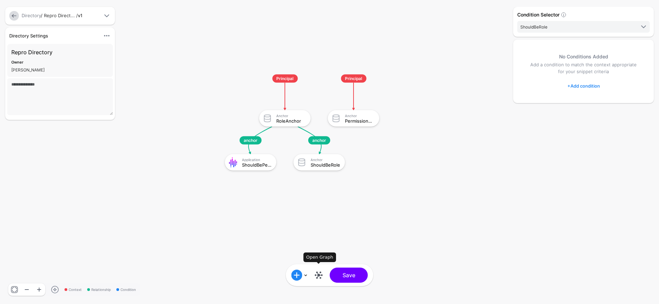
click at [320, 277] on link at bounding box center [318, 274] width 11 height 11
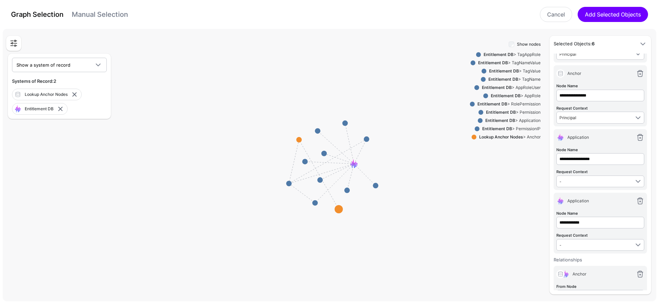
scroll to position [7, 0]
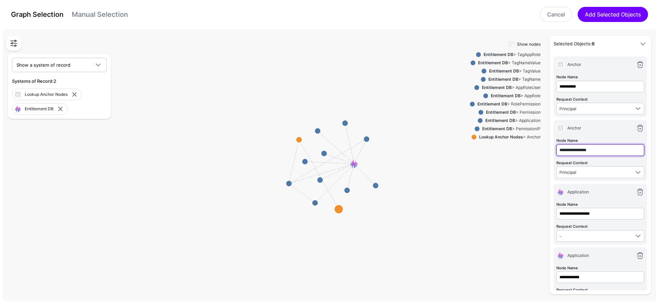
click at [587, 148] on input "**********" at bounding box center [600, 150] width 88 height 12
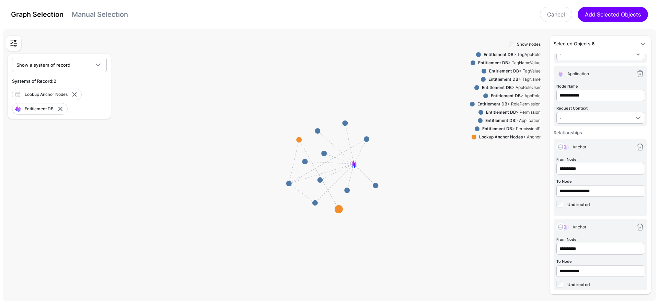
scroll to position [195, 0]
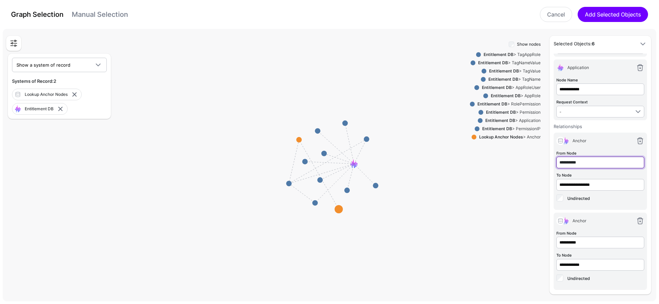
click at [572, 160] on input "**********" at bounding box center [600, 162] width 88 height 12
paste input "******"
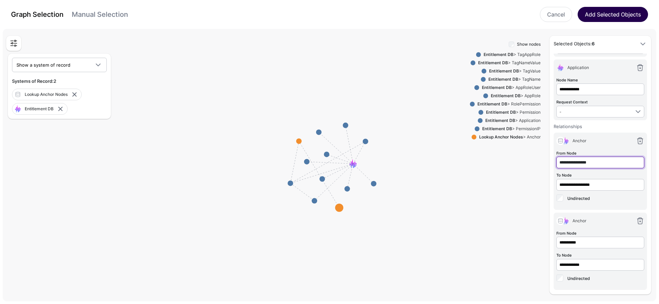
type input "**********"
click at [634, 17] on button "Add Selected Objects" at bounding box center [612, 14] width 70 height 15
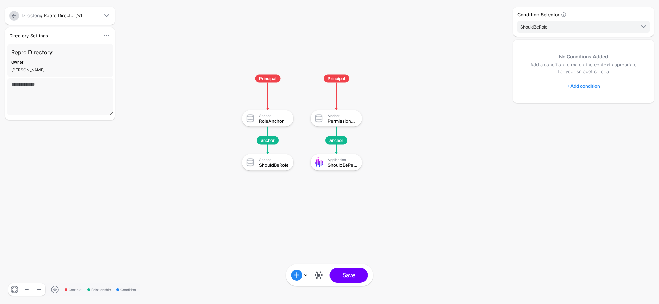
click at [439, 155] on rect at bounding box center [235, 68] width 65870 height 30362
click at [286, 117] on div "Anchor RoleAnchor" at bounding box center [275, 118] width 32 height 10
click at [583, 84] on link "+ Add condition" at bounding box center [583, 85] width 33 height 11
click at [584, 118] on link "Graph Condition" at bounding box center [604, 114] width 72 height 14
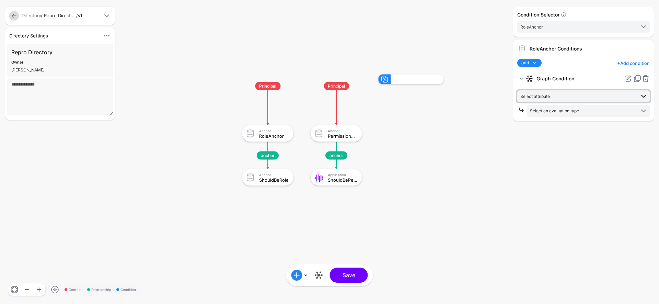
click at [547, 98] on span "Select attribute" at bounding box center [535, 96] width 30 height 5
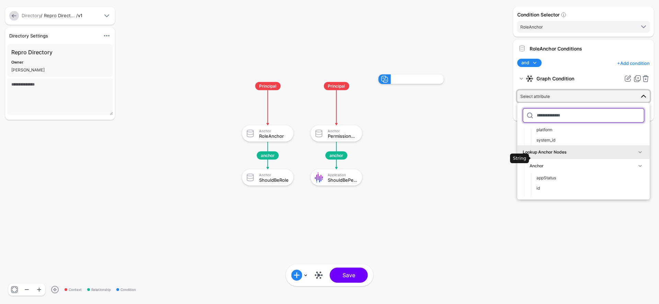
scroll to position [69, 0]
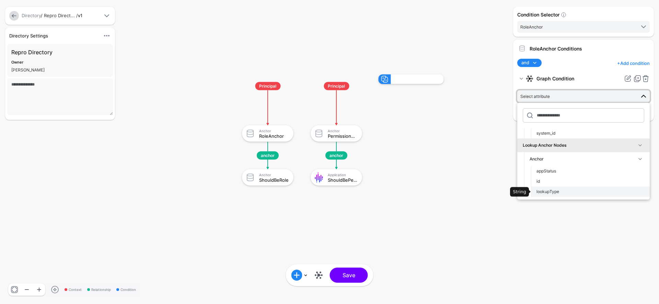
click at [564, 190] on div "lookupType" at bounding box center [590, 191] width 108 height 6
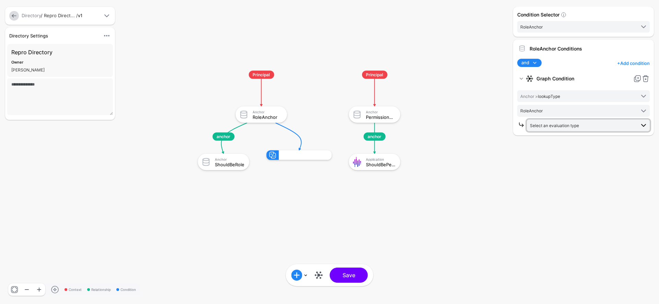
click at [562, 123] on span "Select an evaluation type" at bounding box center [554, 125] width 49 height 5
click at [566, 209] on span "Request Context Evaluate against context in the request" at bounding box center [588, 216] width 112 height 16
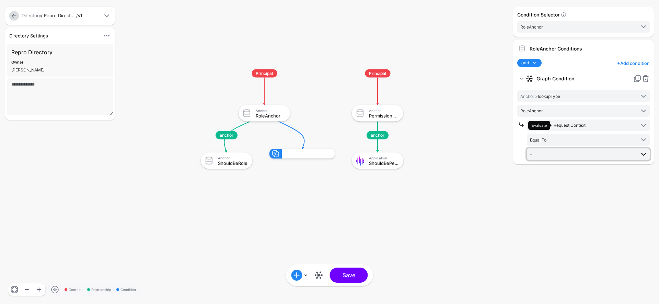
click at [557, 152] on span "-" at bounding box center [582, 154] width 105 height 8
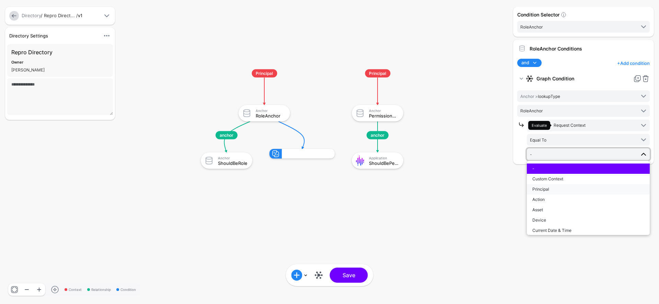
click at [561, 189] on div "Principal" at bounding box center [588, 189] width 112 height 6
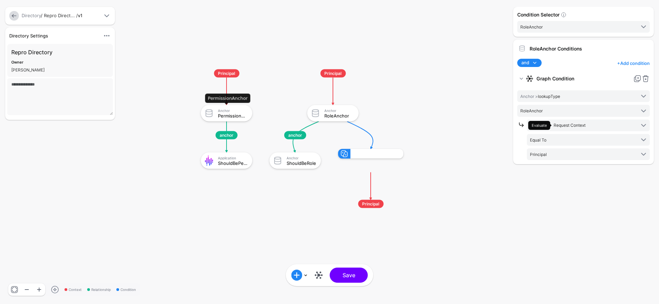
click at [229, 111] on div "Anchor" at bounding box center [233, 110] width 30 height 4
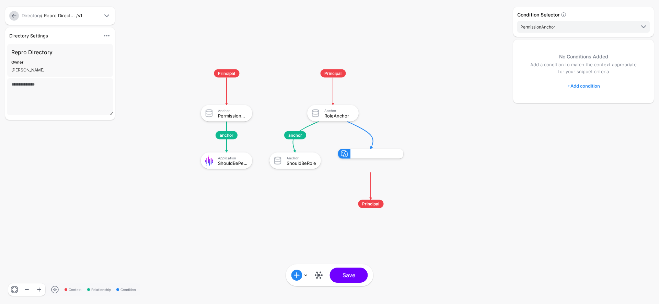
click at [593, 87] on link "+ Add condition" at bounding box center [583, 85] width 33 height 11
click at [588, 111] on div "Graph Condition" at bounding box center [611, 114] width 53 height 6
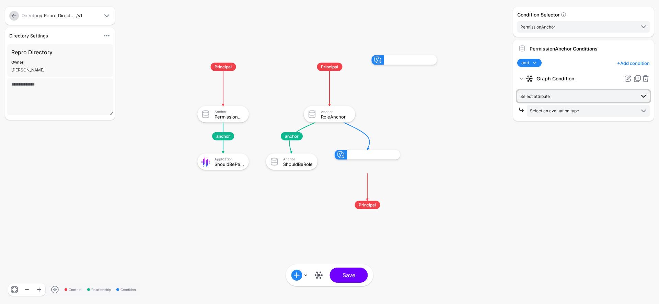
click at [562, 93] on span "Select attribute" at bounding box center [577, 96] width 115 height 8
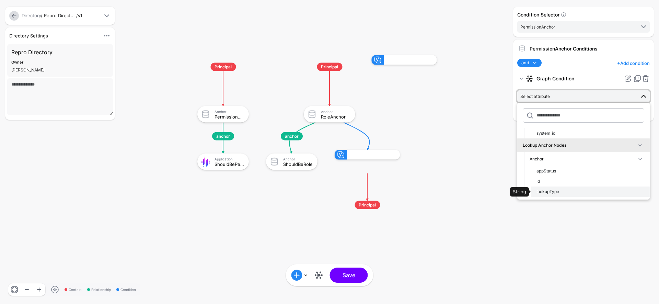
click at [565, 190] on div "lookupType" at bounding box center [590, 191] width 108 height 6
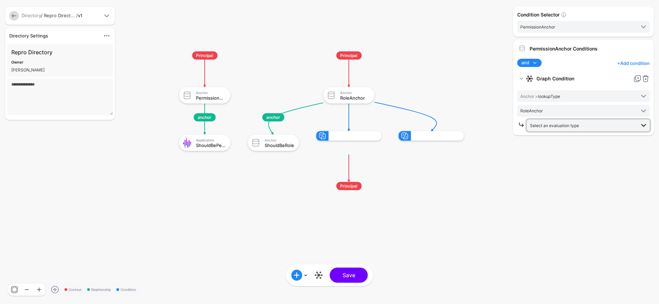
click at [553, 124] on span "Select an evaluation type" at bounding box center [554, 125] width 49 height 5
click at [584, 212] on span "Request Context Evaluate against context in the request" at bounding box center [588, 216] width 112 height 16
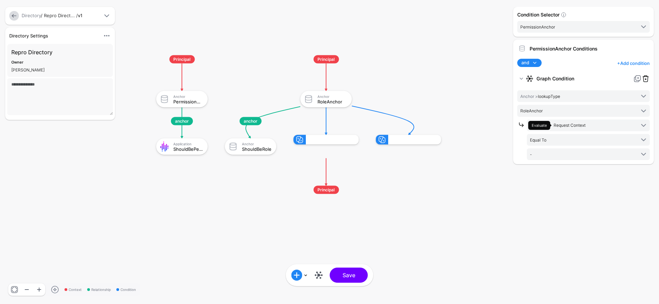
click at [647, 81] on link at bounding box center [645, 78] width 8 height 8
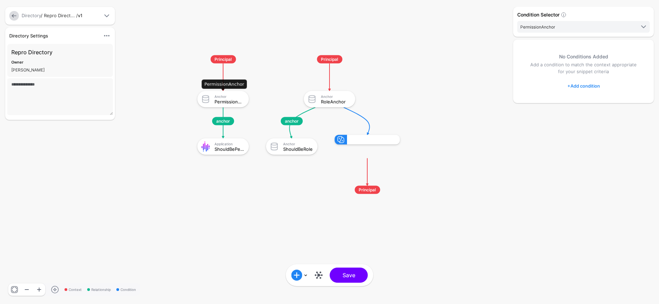
click div "PermissionAnchor"
click at [585, 84] on link "+ Add condition" at bounding box center [583, 85] width 33 height 11
click at [587, 110] on div "Graph Condition" at bounding box center [604, 114] width 67 height 8
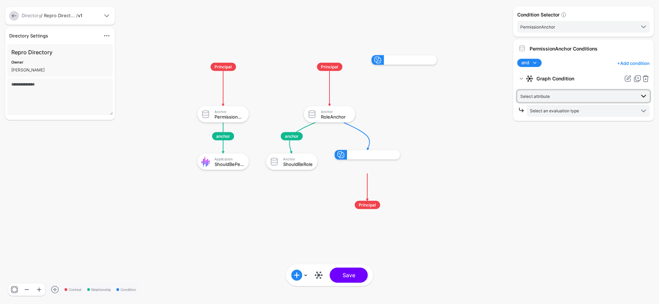
click at [552, 95] on span "Select attribute" at bounding box center [577, 96] width 115 height 8
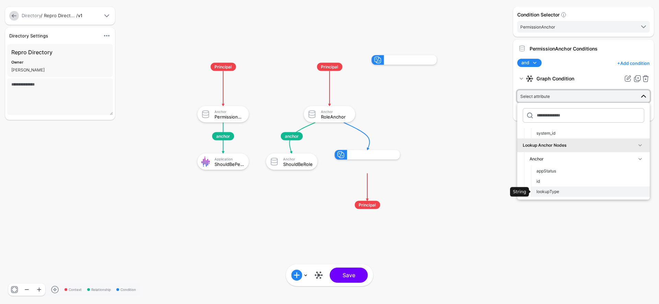
click at [561, 193] on div "lookupType" at bounding box center [590, 191] width 108 height 6
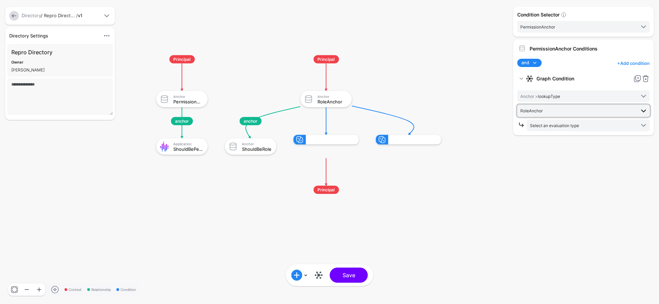
click at [569, 106] on link "RoleAnchor" at bounding box center [583, 111] width 132 height 12
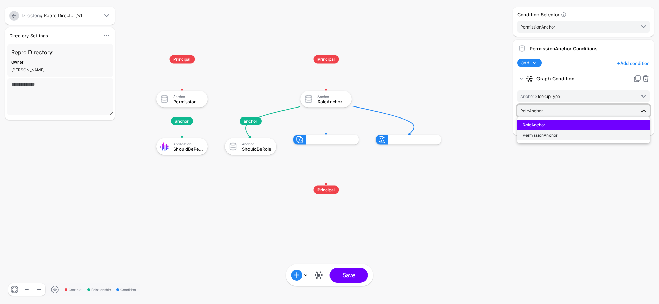
click at [564, 133] on div "PermissionAnchor" at bounding box center [582, 135] width 121 height 6
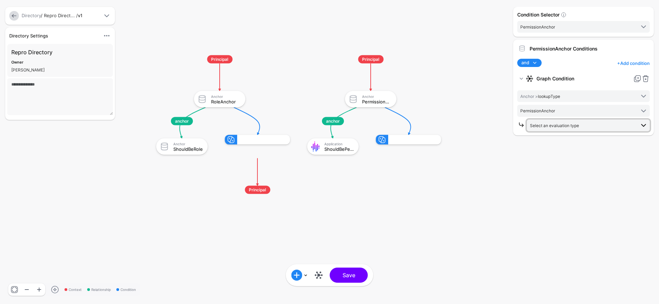
click at [566, 122] on span "Select an evaluation type" at bounding box center [582, 125] width 105 height 8
click at [573, 215] on span "Request Context Evaluate against context in the request" at bounding box center [588, 216] width 112 height 16
click at [553, 152] on span "-" at bounding box center [582, 154] width 105 height 8
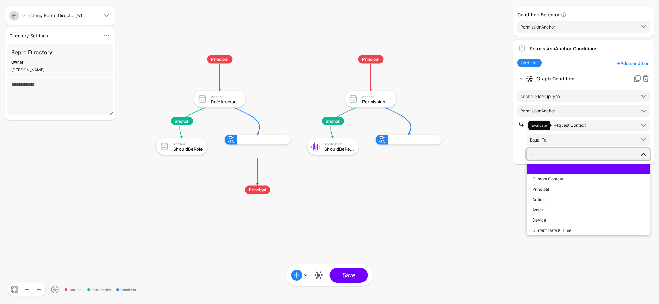
click at [407, 167] on rect at bounding box center [149, 48] width 65870 height 30362
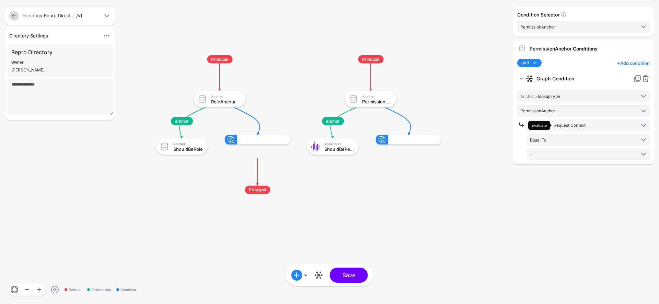
click at [245, 144] on div "lookupType Equal To Request Context" at bounding box center [263, 140] width 53 height 10
click at [223, 102] on div "RoleAnchor" at bounding box center [226, 101] width 30 height 5
click at [567, 126] on span "Request Context" at bounding box center [569, 124] width 32 height 5
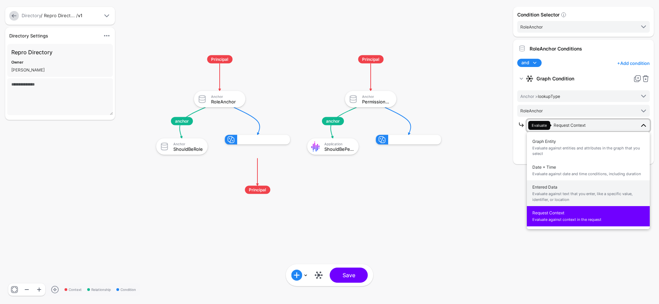
click at [563, 186] on span "Entered Data Evaluate against text that you enter, like a specific value, ident…" at bounding box center [588, 193] width 112 height 22
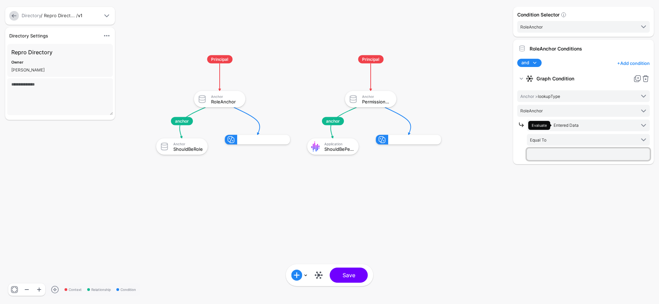
click at [566, 157] on input "text" at bounding box center [588, 154] width 123 height 12
type input "****"
click at [369, 98] on div "Anchor" at bounding box center [377, 96] width 30 height 4
click at [569, 154] on input "text" at bounding box center [588, 154] width 123 height 12
type input "**********"
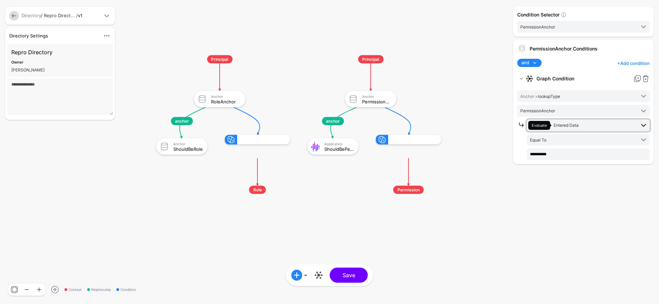
click at [568, 125] on span "Entered Data" at bounding box center [565, 124] width 25 height 5
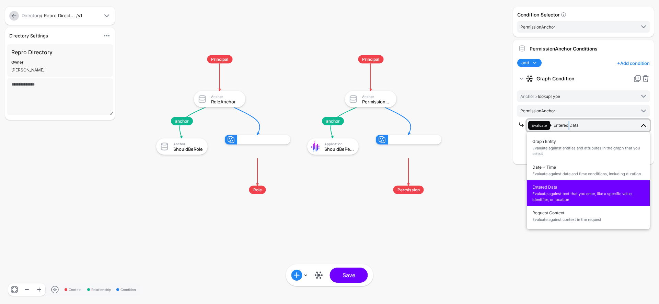
click at [568, 124] on span "Entered Data" at bounding box center [565, 124] width 25 height 5
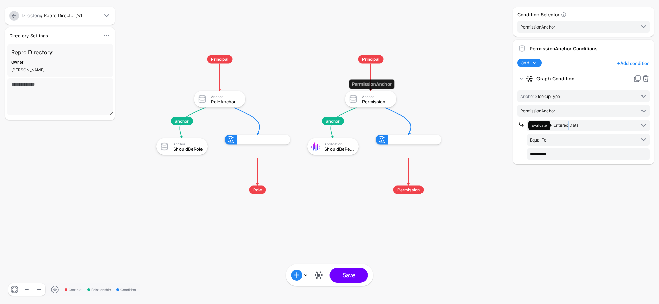
click div "PermissionAnchor"
click at [215, 99] on div "RoleAnchor" at bounding box center [226, 101] width 30 height 5
click at [557, 154] on span "Custom Context" at bounding box center [545, 154] width 31 height 5
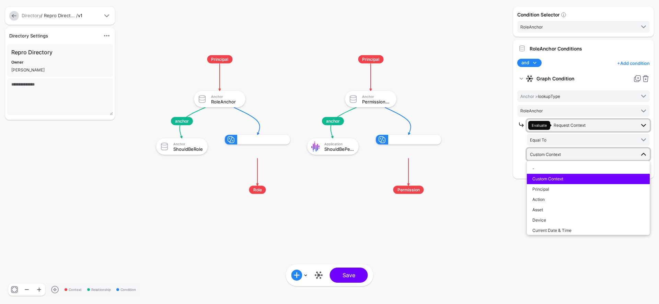
click at [564, 125] on span "Request Context" at bounding box center [569, 124] width 32 height 5
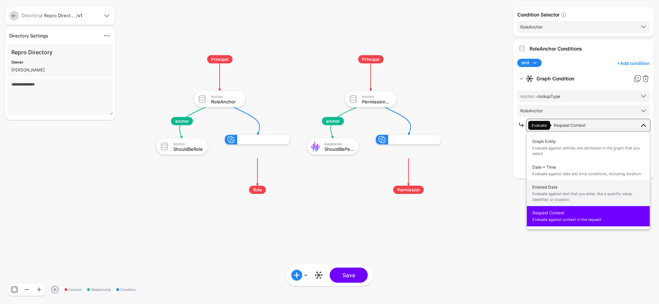
click at [565, 195] on span "Evaluate against text that you enter, like a specific value, identifier, or loc…" at bounding box center [588, 196] width 112 height 11
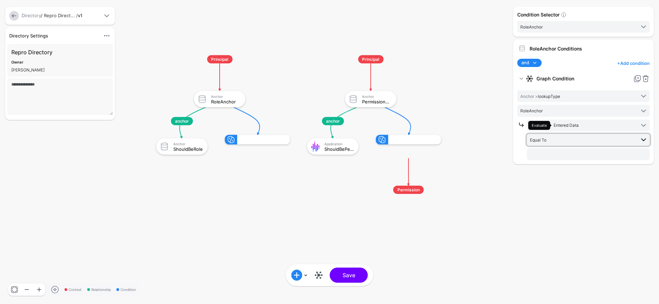
click at [546, 138] on span "Equal To" at bounding box center [582, 140] width 105 height 8
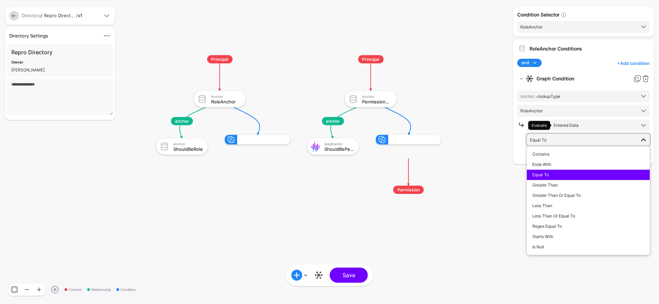
click at [550, 138] on span "Equal To" at bounding box center [582, 140] width 105 height 8
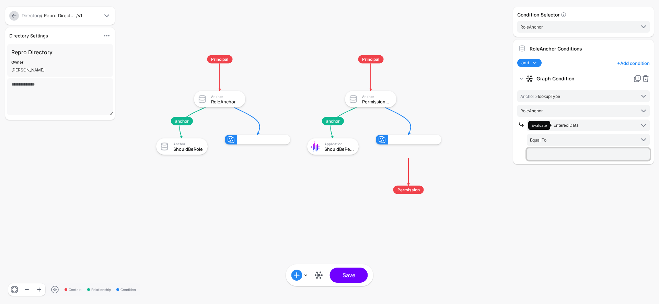
click at [547, 154] on input "text" at bounding box center [588, 154] width 123 height 12
type input "****"
click div "RoleAnchor"
click at [373, 97] on div "Anchor" at bounding box center [377, 96] width 30 height 4
click at [590, 124] on span "Evaluate Request Context" at bounding box center [581, 125] width 107 height 9
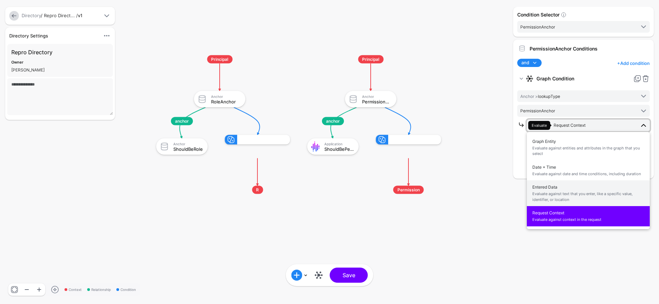
click at [576, 191] on span "Evaluate against text that you enter, like a specific value, identifier, or loc…" at bounding box center [588, 196] width 112 height 11
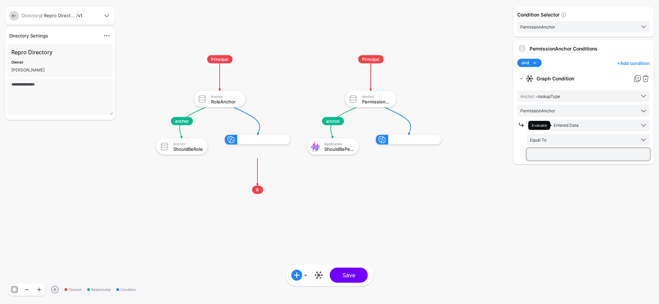
click at [561, 155] on input "text" at bounding box center [588, 154] width 123 height 12
type input "**********"
click at [226, 102] on div "RoleAnchor" at bounding box center [226, 101] width 30 height 5
click at [12, 15] on link at bounding box center [14, 16] width 10 height 10
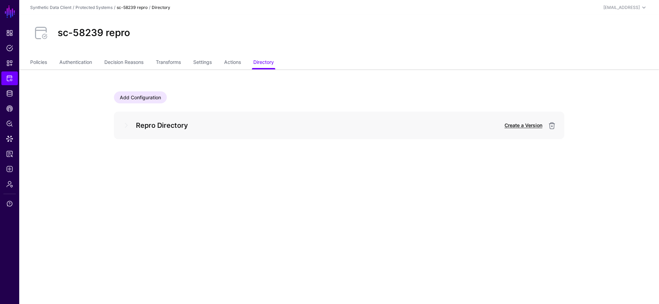
click at [522, 128] on link "Create a Version" at bounding box center [523, 125] width 38 height 6
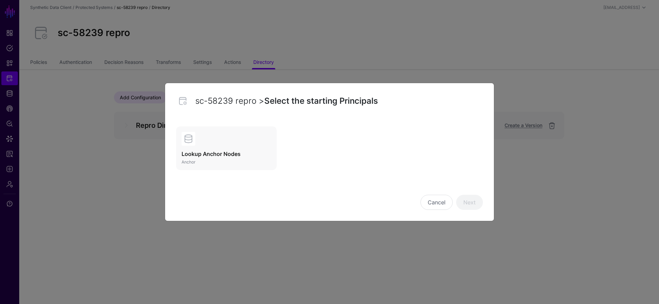
click at [235, 147] on link "Lookup Anchor Nodes Anchor" at bounding box center [226, 148] width 101 height 44
click at [468, 205] on link "Next" at bounding box center [469, 202] width 27 height 15
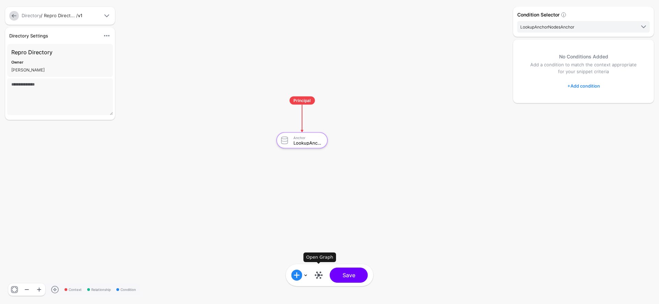
click at [319, 275] on link at bounding box center [318, 274] width 11 height 11
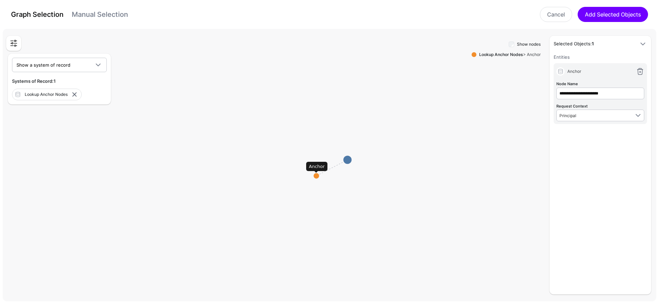
click at [315, 173] on circle at bounding box center [316, 175] width 5 height 5
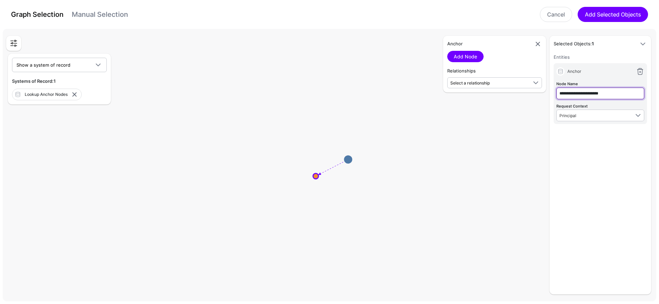
click at [590, 97] on input "**********" at bounding box center [600, 93] width 88 height 12
type input "**********"
click at [465, 57] on link "Add Node" at bounding box center [465, 56] width 36 height 11
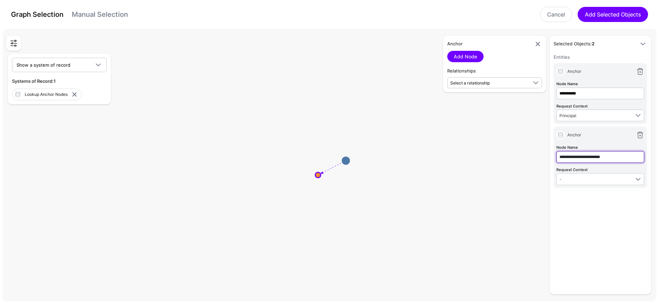
click at [579, 157] on input "**********" at bounding box center [600, 157] width 88 height 12
type input "**********"
click at [614, 182] on span "-" at bounding box center [600, 179] width 83 height 8
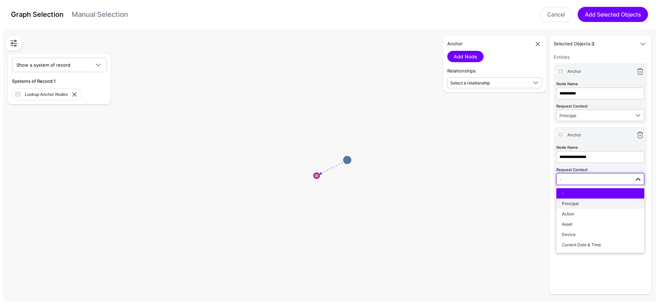
click at [588, 200] on div "Principal" at bounding box center [600, 203] width 77 height 6
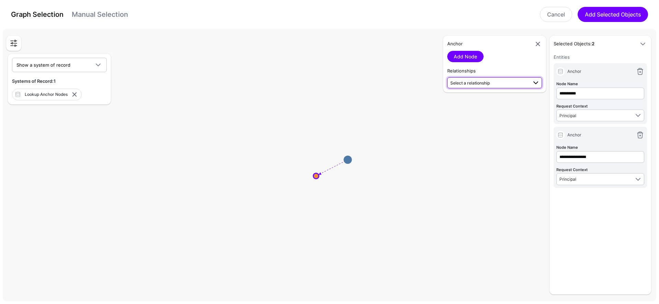
click at [470, 85] on span "Select a relationship" at bounding box center [488, 82] width 77 height 7
click at [479, 104] on span "Anchor (Lookup ...) - Application (Entitle...)" at bounding box center [495, 105] width 84 height 6
click at [473, 101] on link "Add Relationship" at bounding box center [472, 100] width 51 height 11
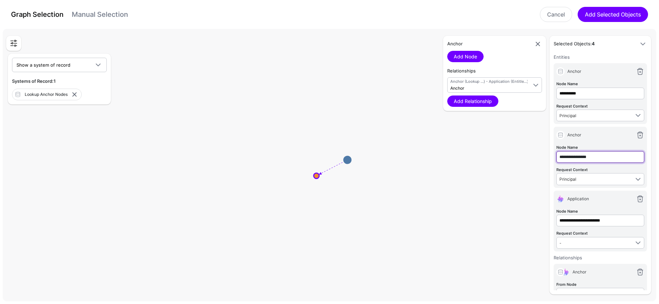
click at [591, 159] on input "**********" at bounding box center [600, 157] width 88 height 12
click at [600, 218] on input "**********" at bounding box center [600, 220] width 88 height 12
type input "**********"
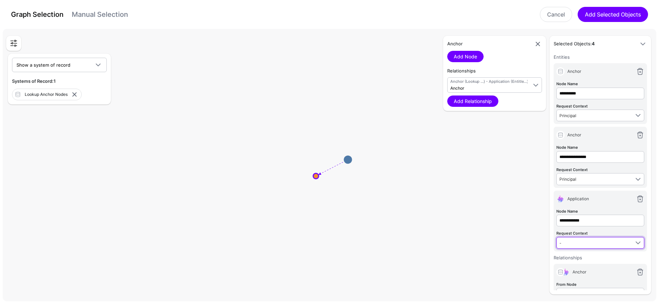
type input "**********"
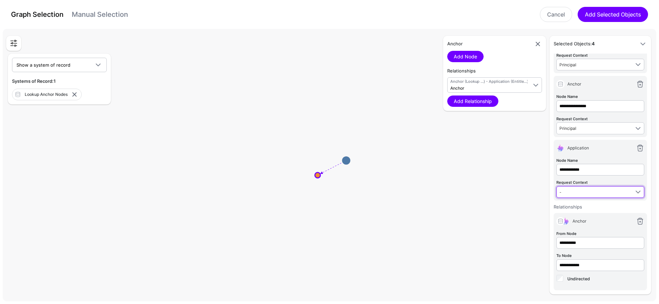
scroll to position [52, 0]
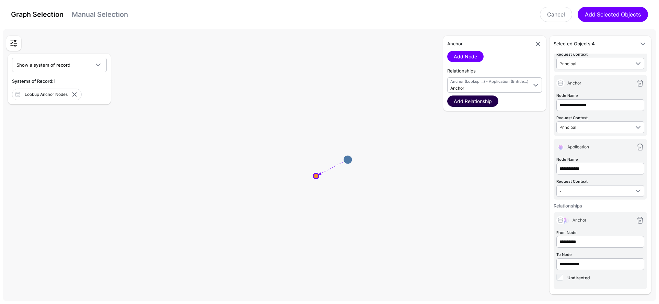
click at [469, 99] on link "Add Relationship" at bounding box center [472, 100] width 51 height 11
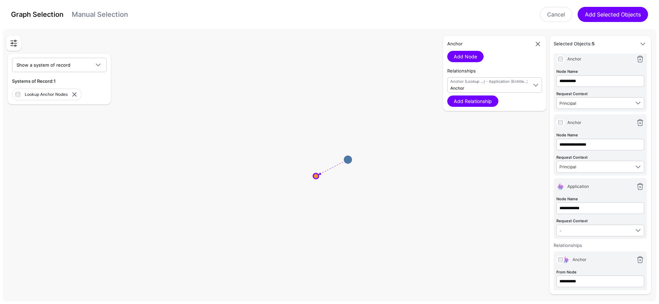
scroll to position [0, 0]
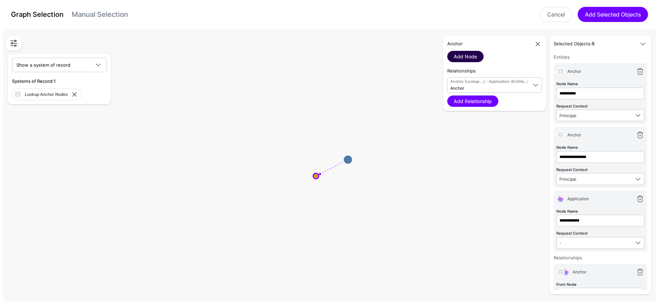
drag, startPoint x: 460, startPoint y: 54, endPoint x: 466, endPoint y: 57, distance: 6.9
click at [460, 54] on link "Add Node" at bounding box center [465, 56] width 36 height 11
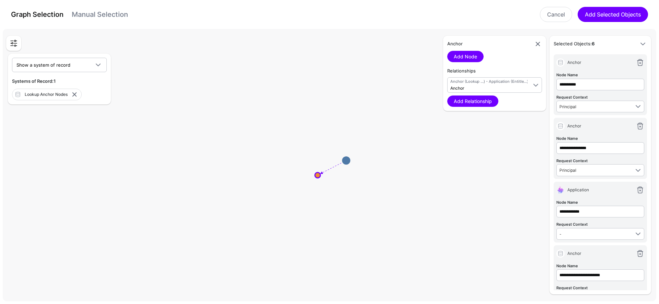
scroll to position [74, 0]
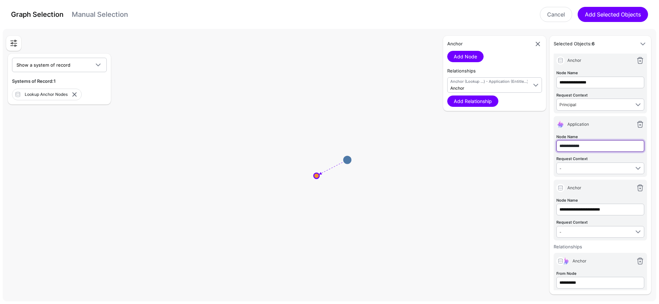
click at [586, 146] on input "**********" at bounding box center [600, 146] width 88 height 12
click at [636, 185] on link at bounding box center [640, 188] width 8 height 8
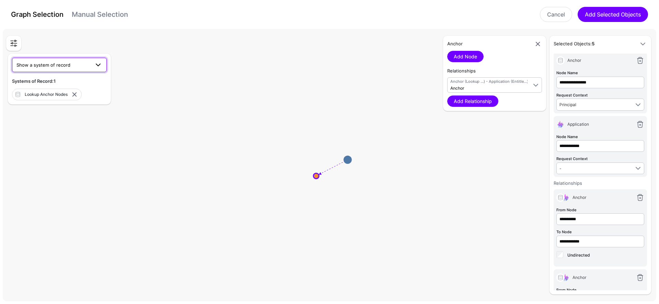
click at [88, 64] on span "Show a system of record" at bounding box center [52, 65] width 73 height 8
click at [62, 84] on div "Entitlement DB" at bounding box center [59, 81] width 84 height 7
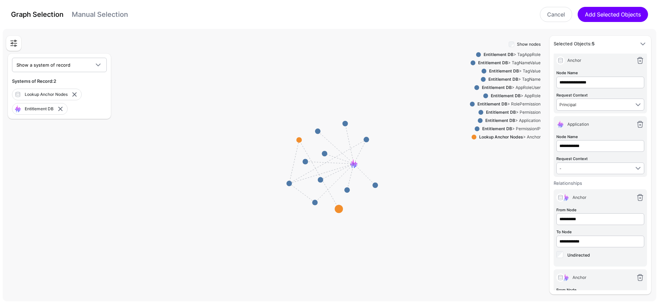
click at [517, 119] on div "Entitlement DB > Application" at bounding box center [511, 120] width 58 height 6
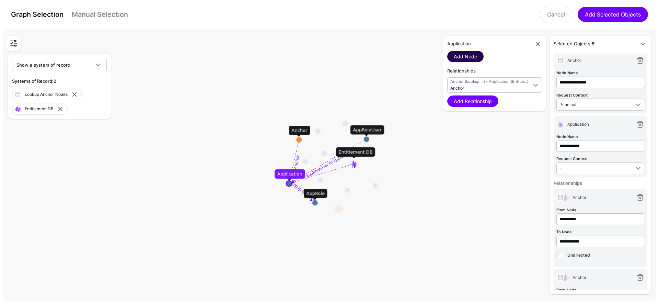
click at [469, 58] on link "Add Node" at bounding box center [465, 56] width 36 height 11
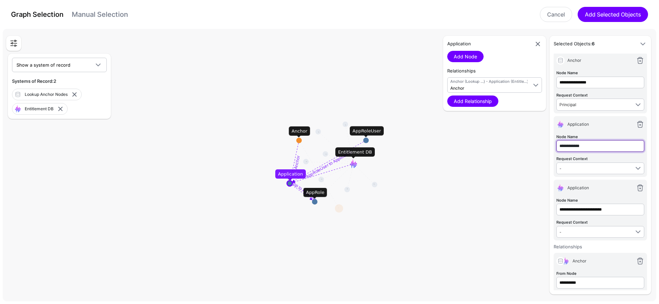
click at [579, 145] on input "**********" at bounding box center [600, 146] width 88 height 12
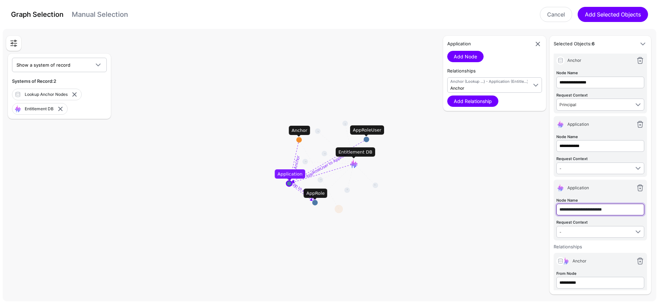
click at [580, 204] on input "**********" at bounding box center [600, 209] width 88 height 12
paste input "text"
drag, startPoint x: 579, startPoint y: 207, endPoint x: 598, endPoint y: 207, distance: 18.5
click at [598, 207] on input "**********" at bounding box center [600, 209] width 88 height 12
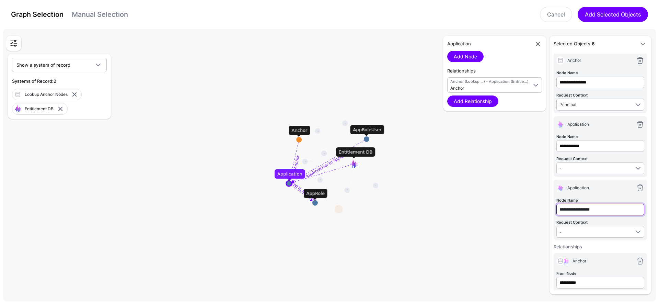
type input "**********"
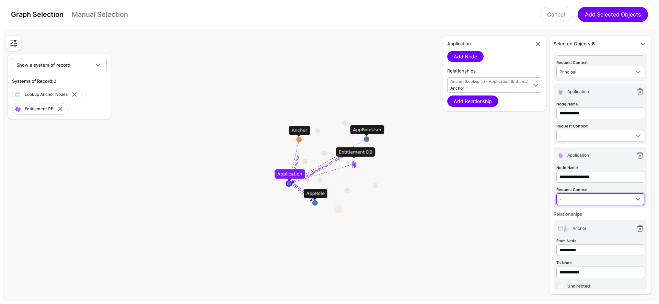
scroll to position [80, 0]
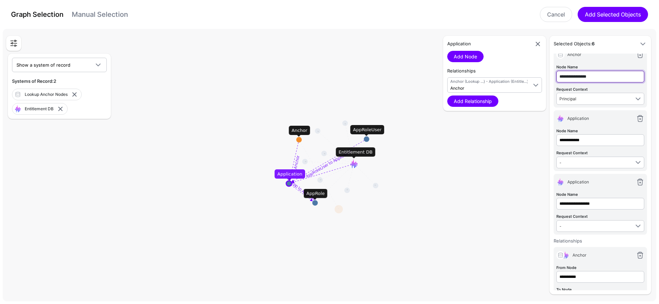
click at [588, 73] on input "**********" at bounding box center [600, 77] width 88 height 12
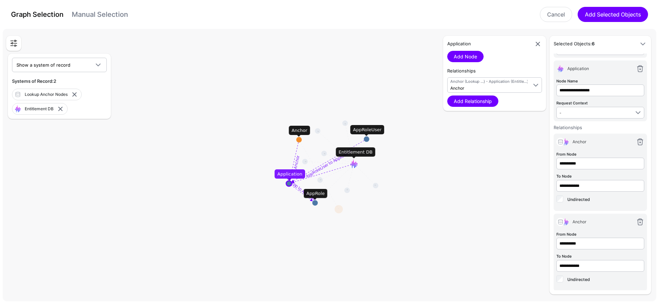
scroll to position [195, 0]
click at [574, 238] on input "**********" at bounding box center [600, 242] width 88 height 12
paste input "******"
type input "**********"
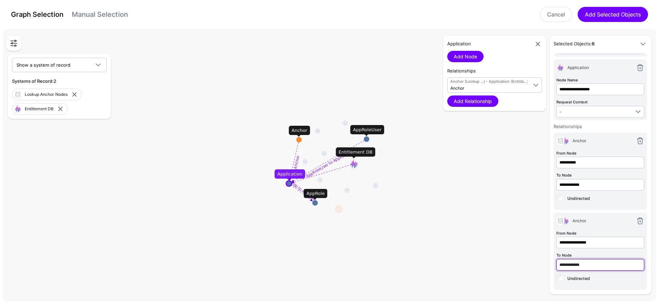
drag, startPoint x: 578, startPoint y: 261, endPoint x: 599, endPoint y: 261, distance: 20.2
click at [599, 261] on input "**********" at bounding box center [600, 265] width 88 height 12
type input "**********"
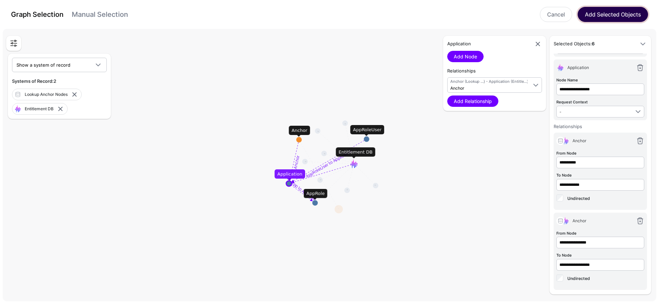
click at [609, 12] on button "Add Selected Objects" at bounding box center [612, 14] width 70 height 15
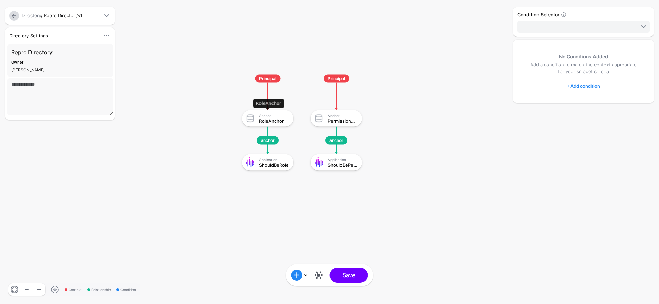
click at [269, 118] on div "RoleAnchor" at bounding box center [274, 120] width 30 height 5
click at [585, 86] on link "+ Add condition" at bounding box center [583, 85] width 33 height 11
click at [589, 109] on link "Graph Condition" at bounding box center [604, 114] width 72 height 14
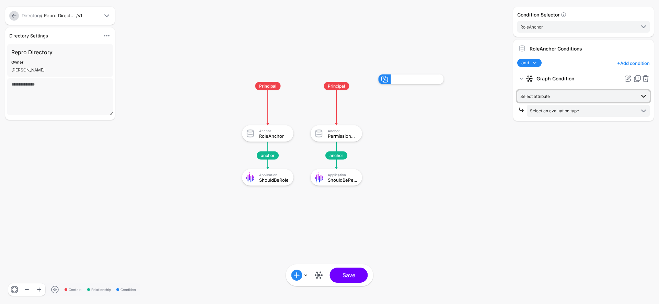
click at [576, 96] on span "Select attribute" at bounding box center [577, 96] width 115 height 8
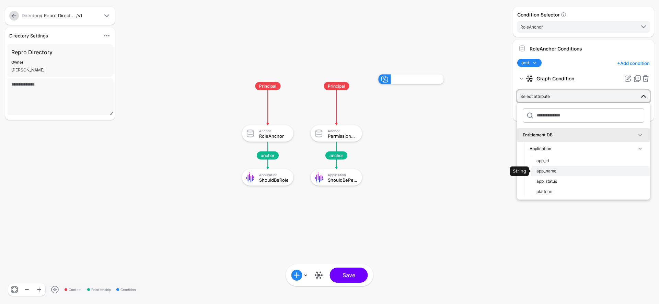
click at [569, 174] on div "app_name" at bounding box center [590, 171] width 108 height 6
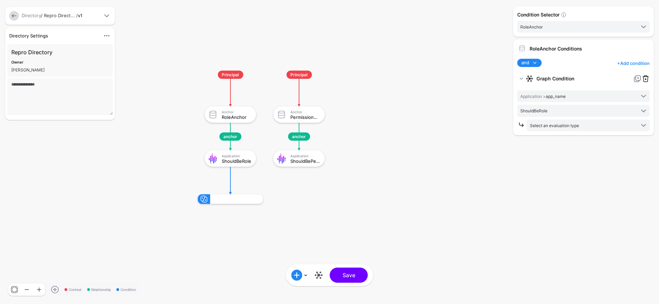
click at [643, 78] on link at bounding box center [645, 78] width 8 height 8
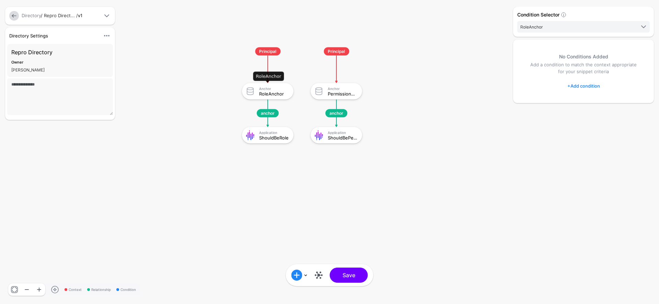
click div "RoleAnchor"
click at [573, 84] on link "+ Add condition" at bounding box center [583, 85] width 33 height 11
click at [581, 109] on link "Graph Condition" at bounding box center [604, 114] width 72 height 14
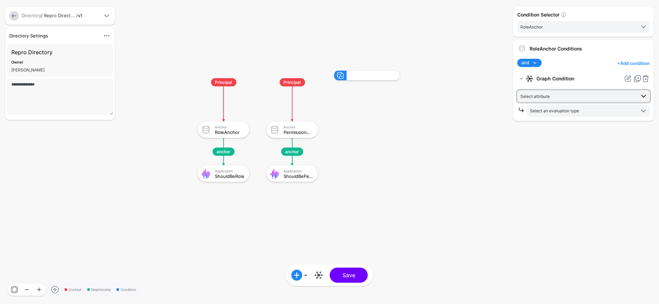
click at [549, 97] on span "Select attribute" at bounding box center [535, 96] width 30 height 5
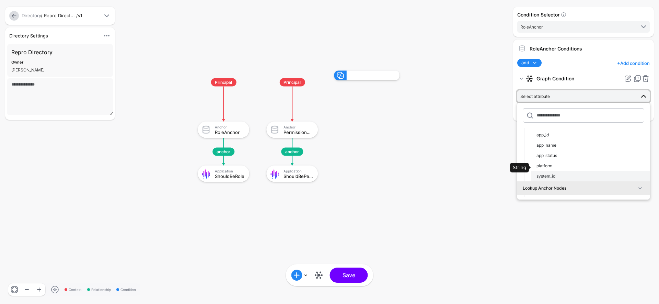
scroll to position [69, 0]
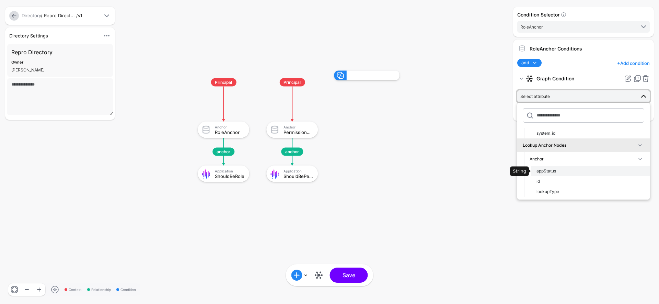
click at [573, 169] on div "appStatus" at bounding box center [590, 171] width 108 height 6
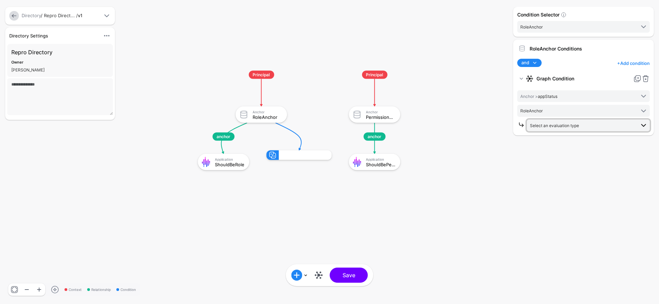
click at [549, 127] on span "Select an evaluation type" at bounding box center [554, 125] width 49 height 5
click at [577, 192] on span "Evaluate against text that you enter, like a specific value, identifier, or loc…" at bounding box center [588, 196] width 112 height 11
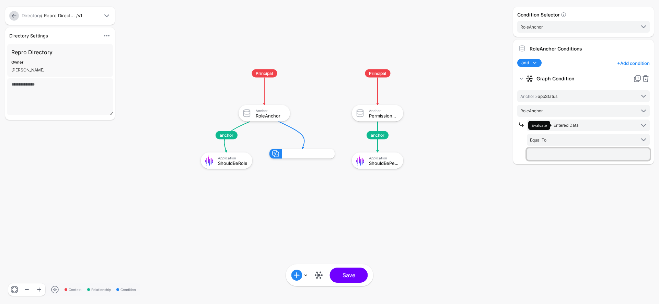
click at [560, 154] on input "text" at bounding box center [588, 154] width 123 height 12
type input "**********"
click at [374, 119] on div "Anchor PermissionAnchor" at bounding box center [377, 113] width 51 height 16
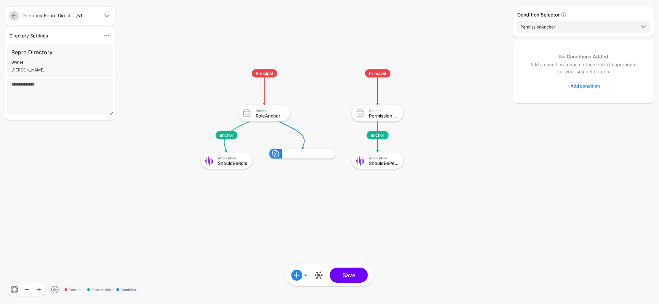
click at [575, 87] on link "+ Add condition" at bounding box center [583, 85] width 33 height 11
click at [580, 117] on div at bounding box center [578, 114] width 14 height 8
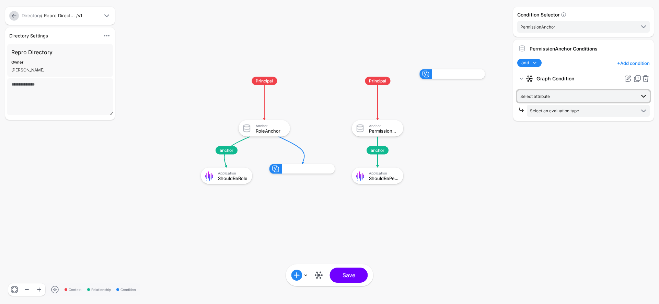
click at [536, 94] on span "Select attribute" at bounding box center [535, 96] width 30 height 5
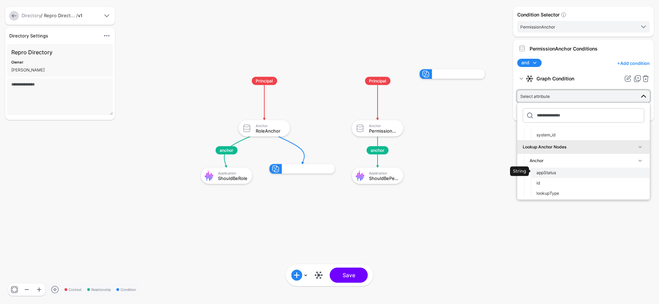
scroll to position [68, 0]
click at [555, 173] on span "appStatus" at bounding box center [546, 170] width 20 height 5
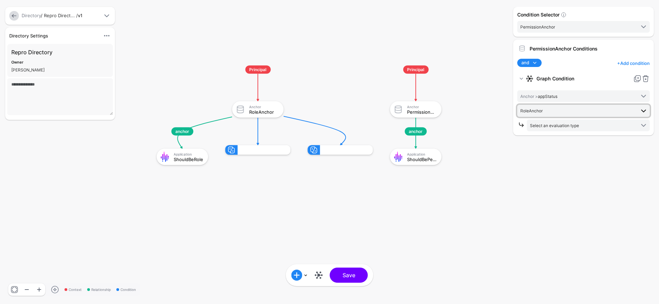
click at [547, 107] on span "RoleAnchor" at bounding box center [577, 111] width 115 height 8
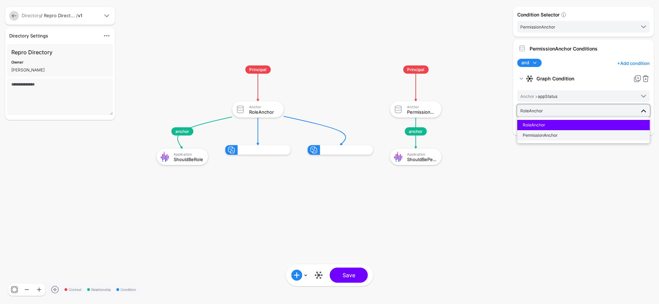
click at [545, 139] on button "PermissionAnchor" at bounding box center [583, 135] width 132 height 10
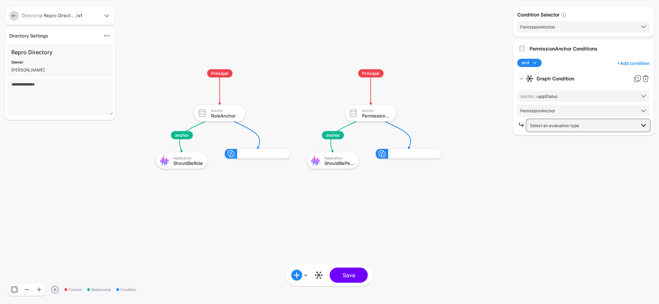
click at [550, 125] on span "Select an evaluation type" at bounding box center [554, 125] width 49 height 5
click at [554, 194] on span "Evaluate against text that you enter, like a specific value, identifier, or loc…" at bounding box center [588, 196] width 112 height 11
click at [555, 155] on input "text" at bounding box center [588, 154] width 123 height 12
click at [552, 97] on span "Anchor > appStatus" at bounding box center [538, 96] width 37 height 5
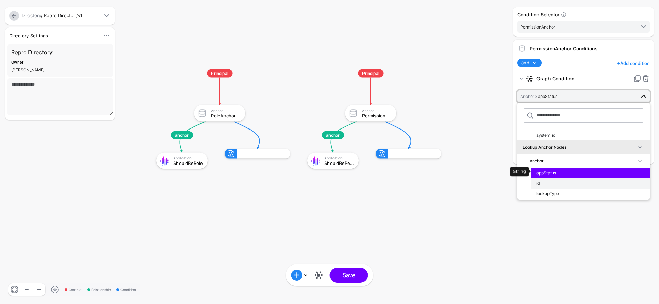
scroll to position [69, 0]
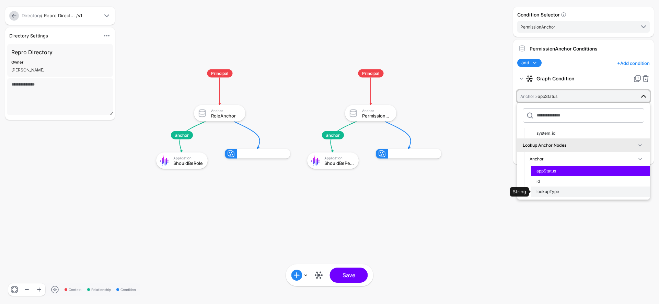
click at [558, 188] on button "lookupType" at bounding box center [590, 191] width 119 height 10
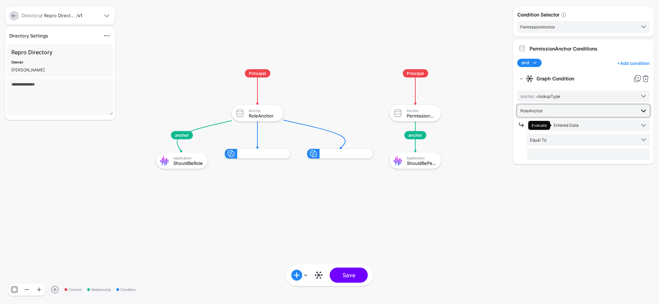
click at [552, 111] on span "RoleAnchor" at bounding box center [577, 111] width 115 height 8
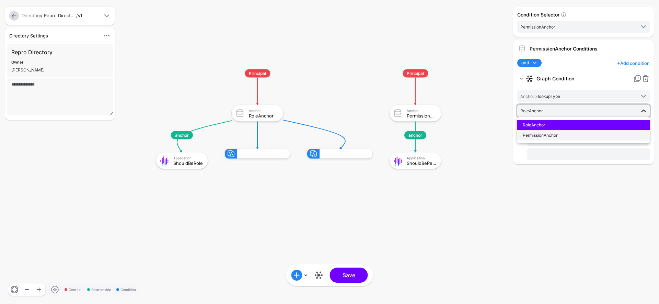
click at [552, 133] on span "PermissionAnchor" at bounding box center [539, 134] width 35 height 5
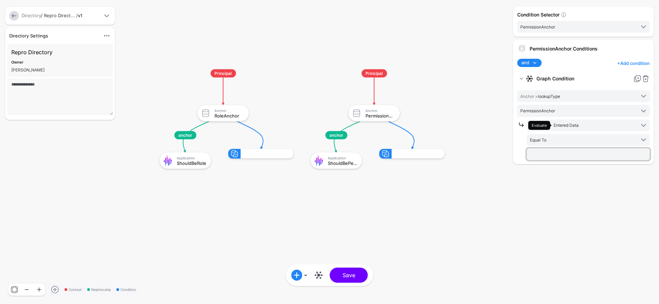
click at [552, 152] on input "text" at bounding box center [588, 154] width 123 height 12
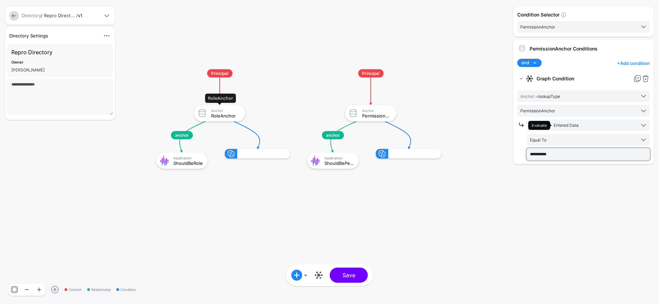
type input "**********"
click at [225, 115] on div "RoleAnchor" at bounding box center [226, 115] width 30 height 5
click at [554, 110] on span "RoleAnchor" at bounding box center [577, 111] width 115 height 8
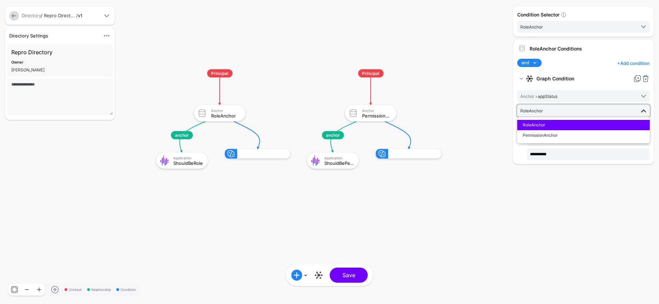
click at [554, 110] on span "RoleAnchor" at bounding box center [577, 111] width 115 height 8
click at [550, 96] on span "Anchor > appStatus" at bounding box center [538, 96] width 37 height 5
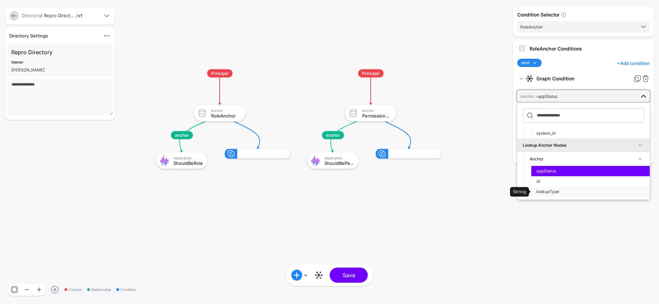
click at [559, 190] on span "lookupType" at bounding box center [547, 191] width 23 height 5
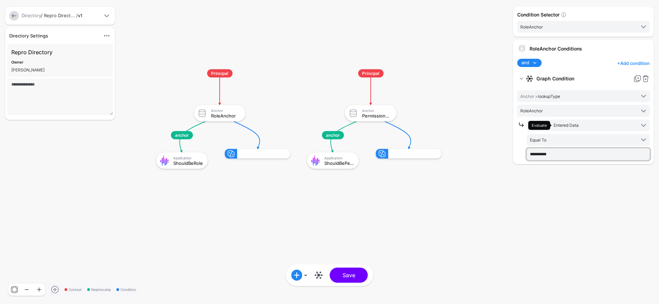
click at [557, 154] on input "**********" at bounding box center [588, 154] width 123 height 12
type input "****"
click at [504, 189] on rect at bounding box center [149, 63] width 65870 height 30362
click at [184, 165] on div "Application ShouldBeRole" at bounding box center [181, 160] width 47 height 12
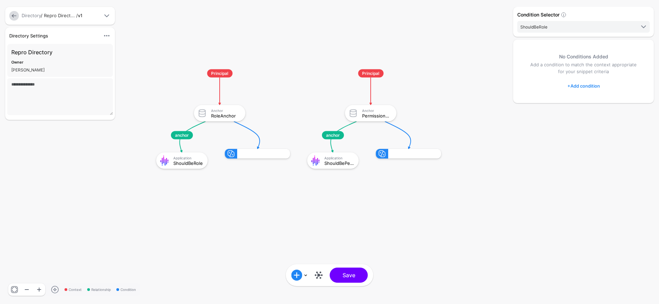
click at [576, 85] on link "+ Add condition" at bounding box center [583, 85] width 33 height 11
click at [585, 107] on link "Graph Condition" at bounding box center [604, 114] width 72 height 14
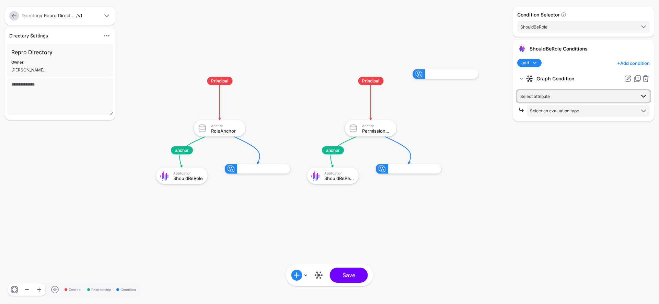
click at [560, 95] on span "Select attribute" at bounding box center [577, 96] width 115 height 8
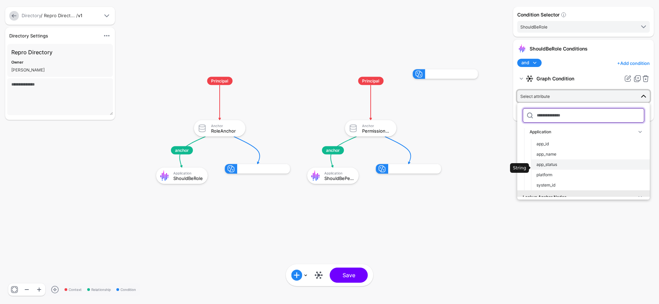
scroll to position [17, 0]
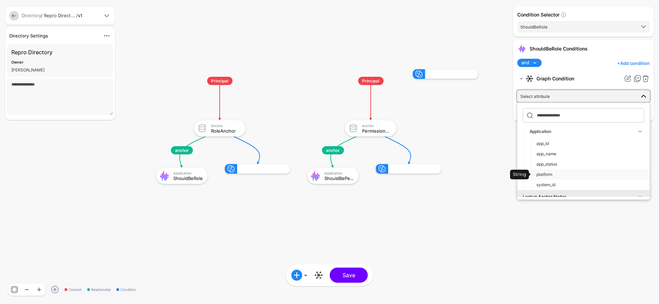
drag, startPoint x: 566, startPoint y: 174, endPoint x: 564, endPoint y: 120, distance: 53.9
click at [566, 174] on div "platform" at bounding box center [590, 174] width 108 height 6
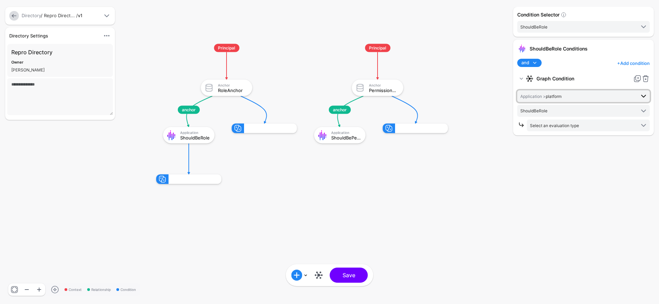
click at [564, 98] on span "Application > platform" at bounding box center [577, 96] width 115 height 8
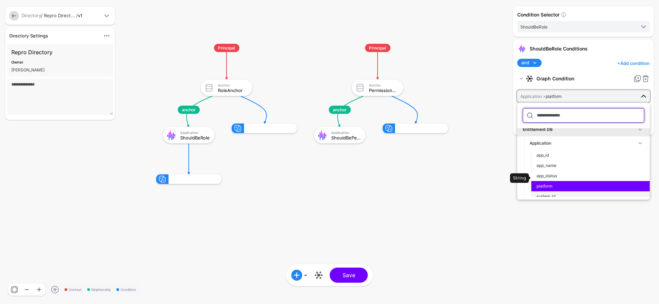
scroll to position [29, 0]
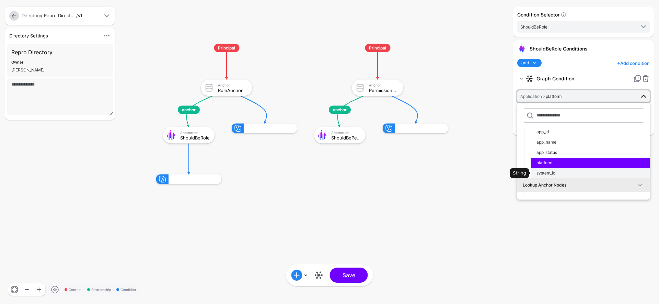
click at [564, 174] on div "system_id" at bounding box center [590, 173] width 108 height 6
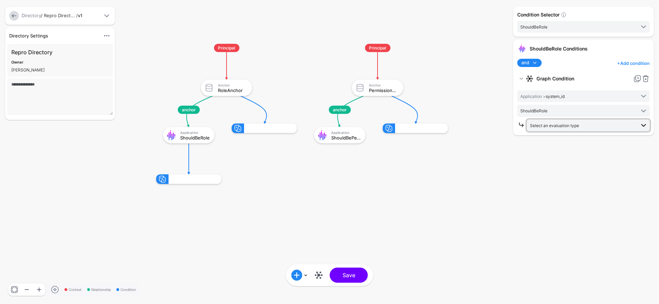
click at [559, 123] on span "Select an evaluation type" at bounding box center [554, 125] width 49 height 5
click at [555, 212] on span "Request Context Evaluate against context in the request" at bounding box center [588, 216] width 112 height 16
click at [560, 124] on span "Request Context" at bounding box center [569, 124] width 32 height 5
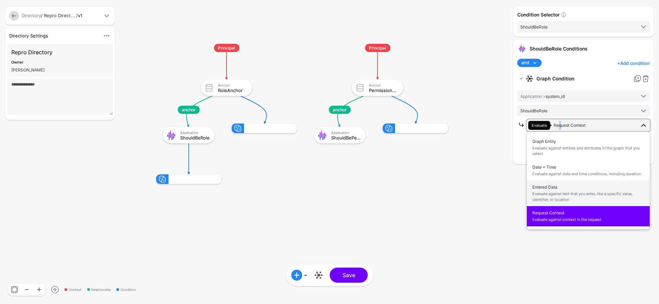
click at [562, 200] on span "Evaluate against text that you enter, like a specific value, identifier, or loc…" at bounding box center [588, 196] width 112 height 11
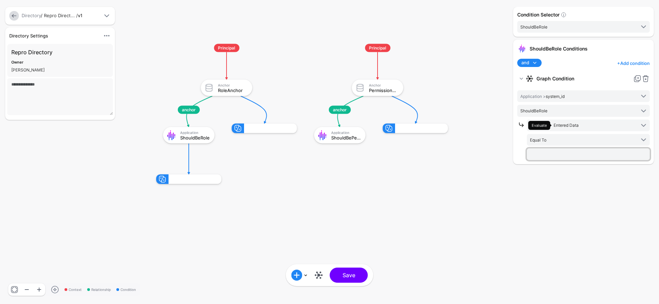
click at [547, 155] on input "text" at bounding box center [588, 154] width 123 height 12
paste input "******"
type input "******"
click at [342, 133] on div "Application" at bounding box center [346, 132] width 30 height 4
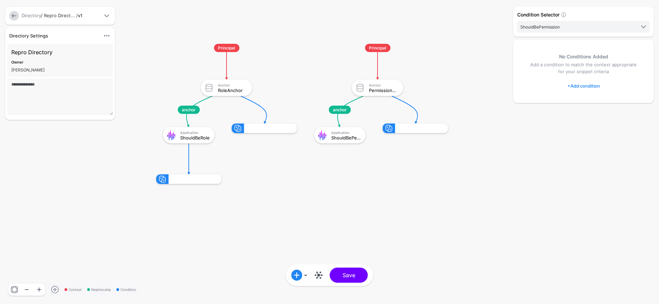
click at [582, 91] on link "+ Add condition" at bounding box center [583, 85] width 33 height 11
click at [594, 113] on div "Graph Condition" at bounding box center [611, 114] width 53 height 6
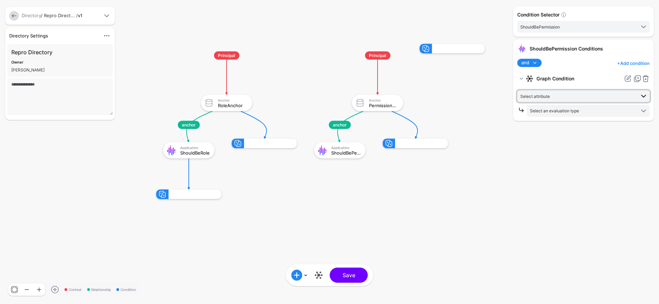
click at [563, 96] on span "Select attribute" at bounding box center [577, 96] width 115 height 8
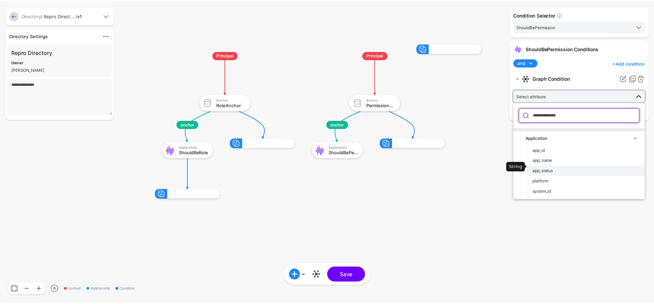
scroll to position [15, 0]
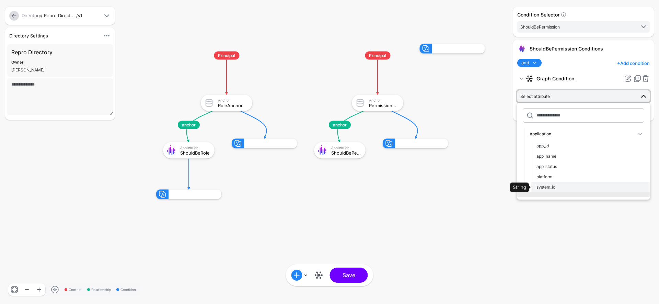
click at [576, 186] on div "system_id" at bounding box center [590, 187] width 108 height 6
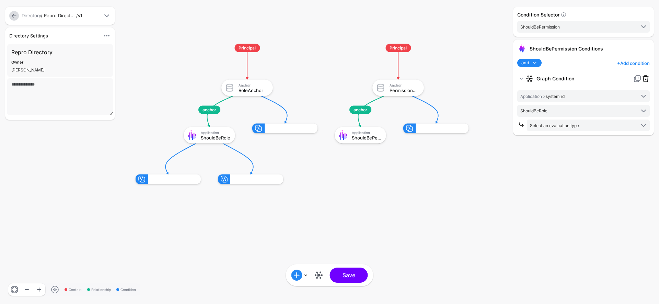
click at [648, 78] on link at bounding box center [645, 78] width 8 height 8
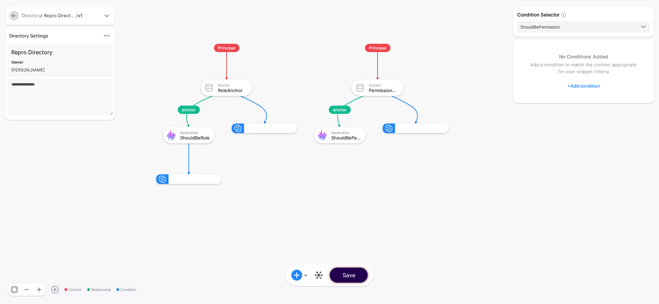
click at [359, 278] on button "Save" at bounding box center [349, 274] width 38 height 15
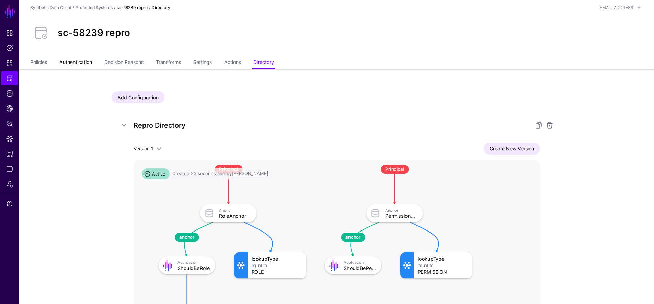
click at [78, 62] on link "Authentication" at bounding box center [75, 62] width 33 height 13
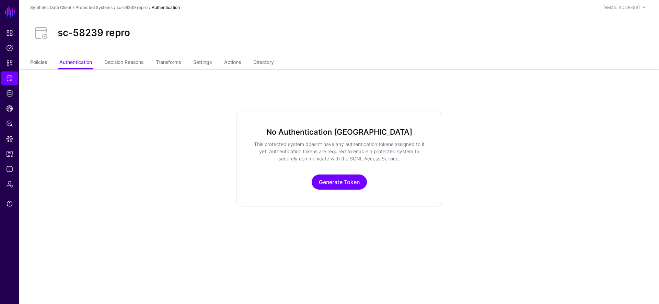
click at [343, 172] on div "No Authentication Tokens This protected system doesn’t have any authentication …" at bounding box center [339, 158] width 206 height 96
click at [341, 181] on link "Generate Token" at bounding box center [339, 181] width 55 height 15
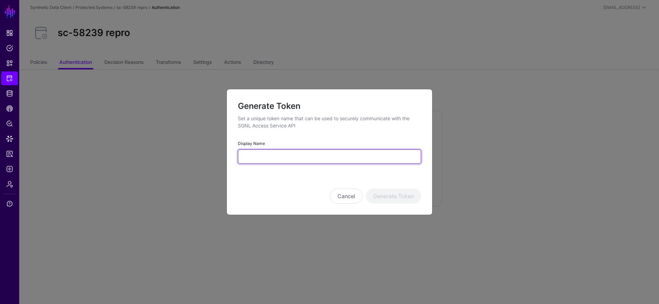
click at [333, 153] on input "Display Name" at bounding box center [329, 156] width 183 height 14
type input "***"
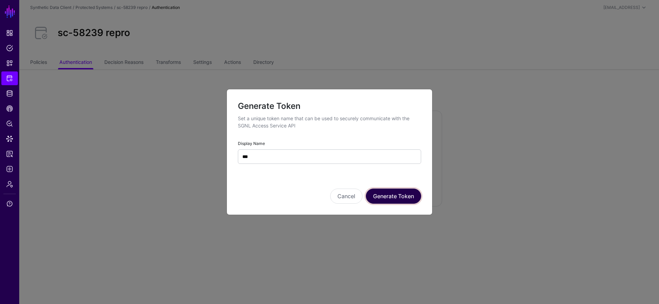
click at [381, 199] on button "Generate Token" at bounding box center [393, 195] width 55 height 15
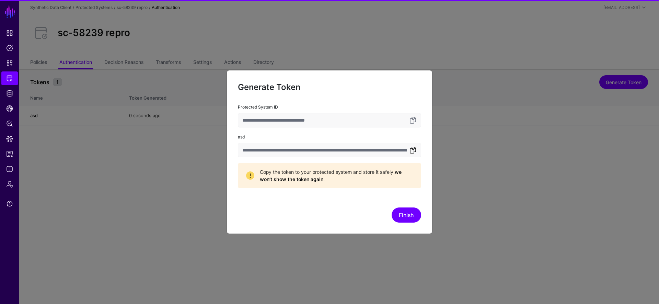
click at [412, 148] on link at bounding box center [413, 150] width 8 height 8
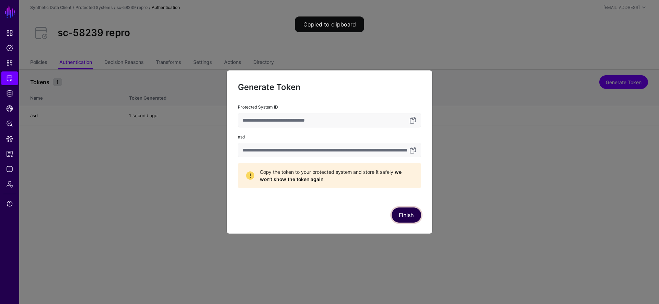
click at [406, 219] on button "Finish" at bounding box center [406, 214] width 30 height 15
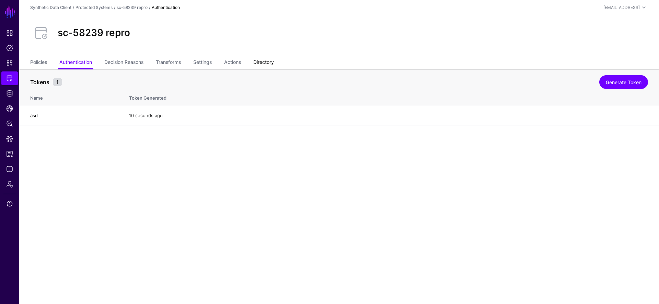
click at [268, 60] on link "Directory" at bounding box center [263, 62] width 21 height 13
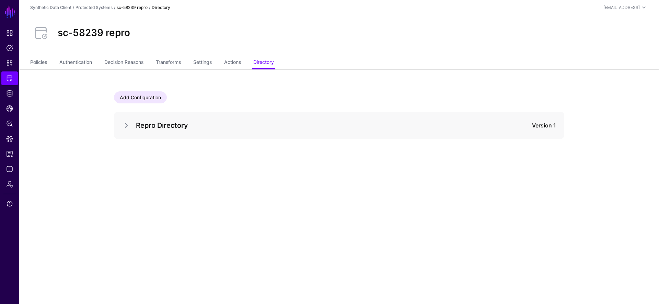
click at [130, 124] on div at bounding box center [129, 125] width 14 height 8
click at [122, 123] on link at bounding box center [126, 125] width 8 height 8
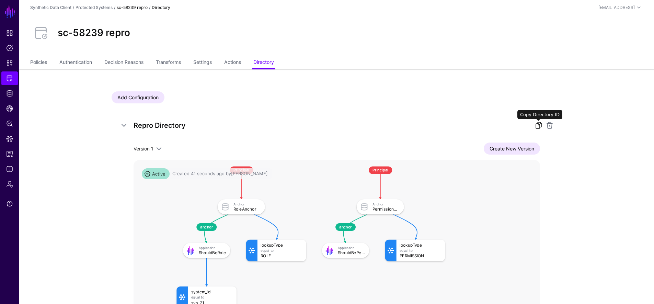
click at [536, 122] on link at bounding box center [538, 125] width 8 height 8
click at [212, 66] on link "Settings" at bounding box center [202, 62] width 19 height 13
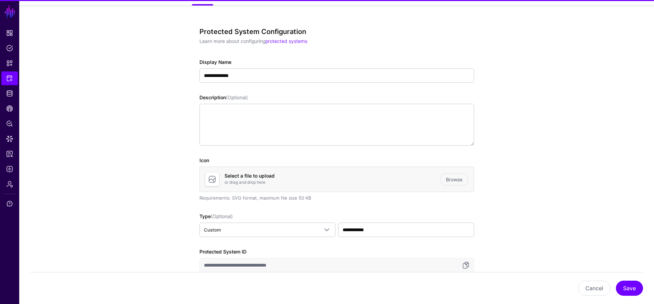
scroll to position [250, 0]
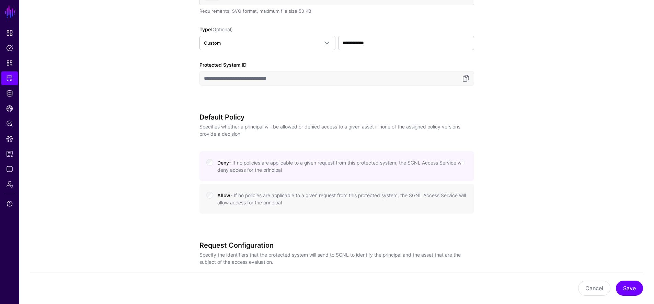
click at [236, 194] on small "- If no policies are applicable to a given request from this protected system, …" at bounding box center [341, 198] width 248 height 13
click at [632, 293] on button "Save" at bounding box center [628, 287] width 27 height 15
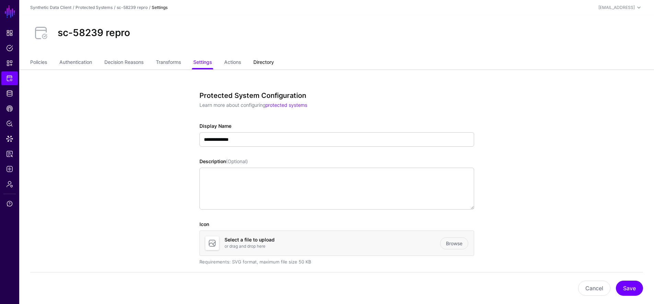
click at [264, 65] on link "Directory" at bounding box center [263, 62] width 21 height 13
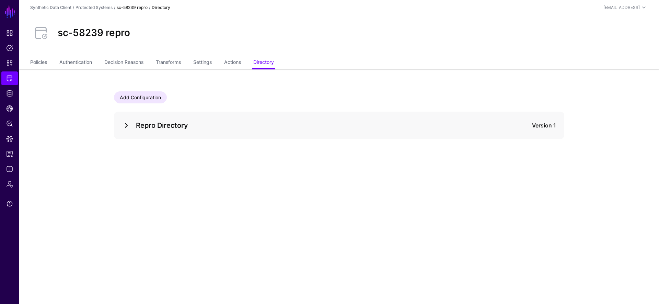
click at [129, 127] on link at bounding box center [126, 125] width 8 height 8
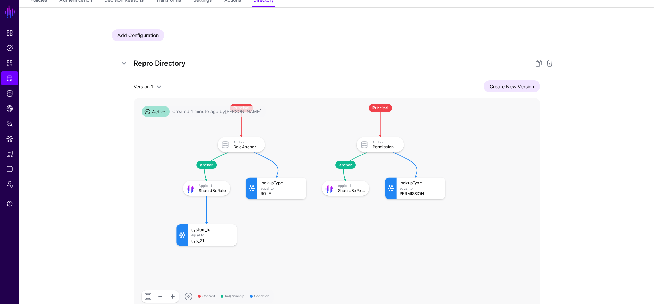
scroll to position [64, 0]
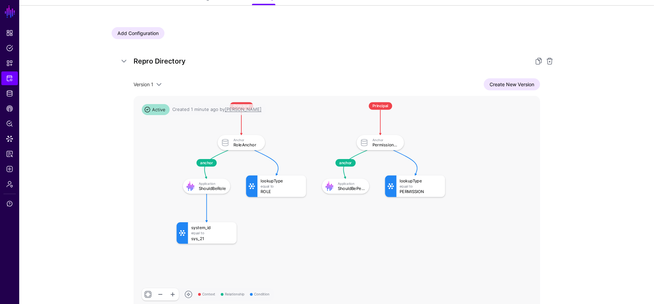
click at [565, 138] on div "Add Configuration Repro Directory Version 1 Version 1 Create New Version Contex…" at bounding box center [337, 178] width 494 height 347
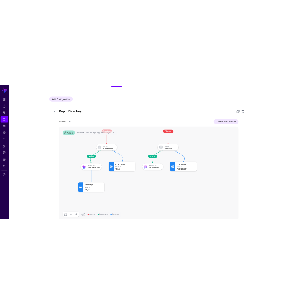
scroll to position [67, 0]
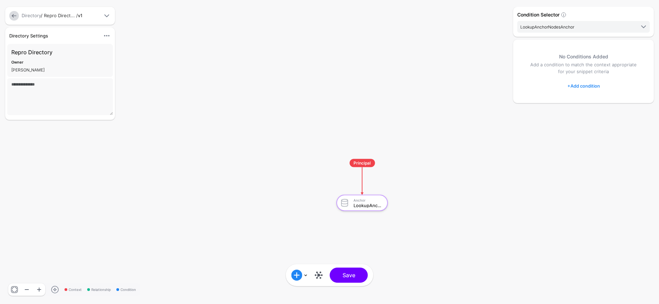
click at [11, 14] on link at bounding box center [14, 16] width 10 height 10
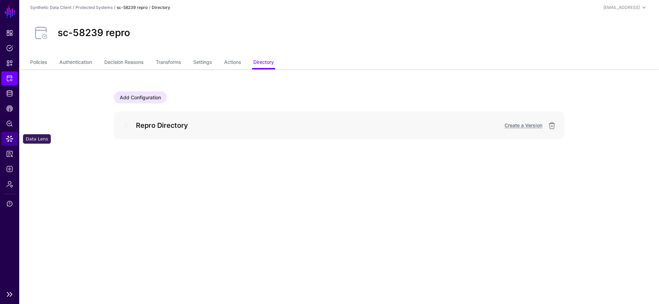
click at [10, 137] on span "Data Lens" at bounding box center [9, 138] width 7 height 7
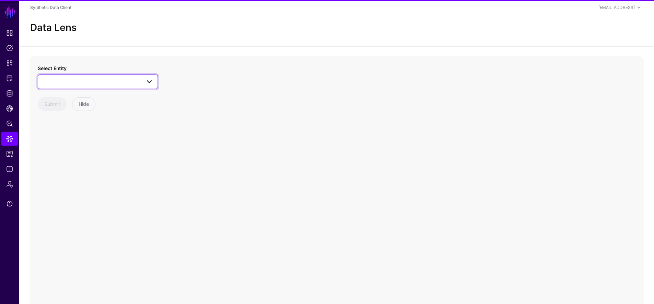
click at [95, 83] on span at bounding box center [97, 82] width 111 height 8
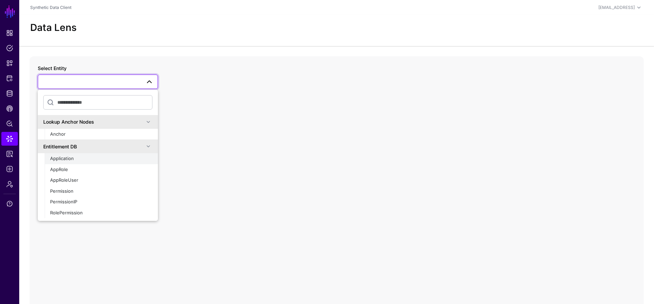
click at [87, 158] on div "Application" at bounding box center [101, 158] width 102 height 7
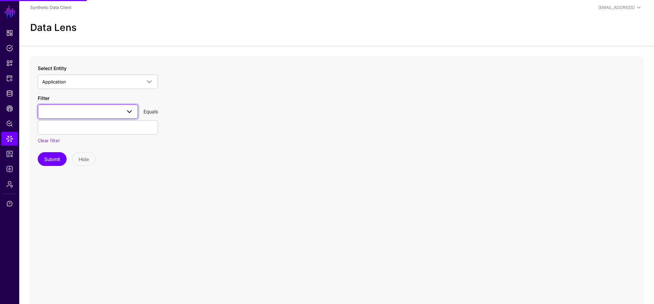
click at [90, 113] on span at bounding box center [87, 111] width 91 height 8
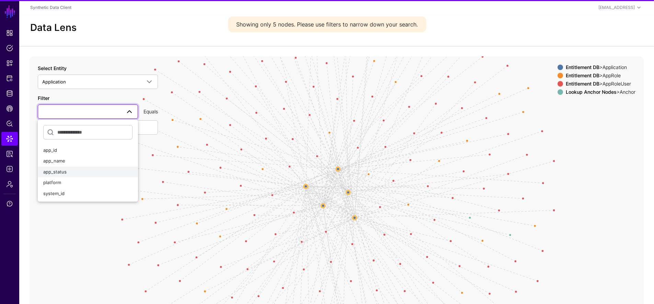
click at [82, 168] on div "app_status" at bounding box center [87, 171] width 89 height 7
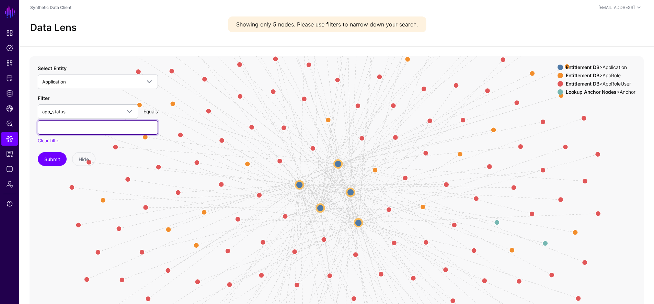
click at [71, 132] on input "text" at bounding box center [98, 127] width 120 height 14
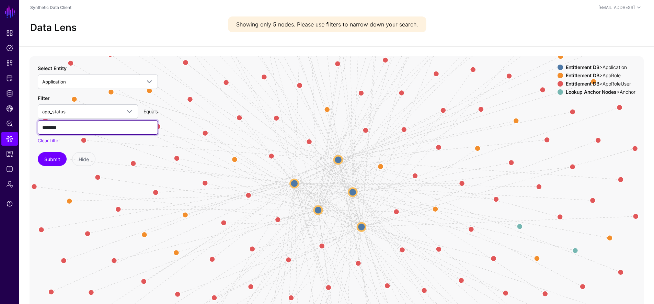
click at [38, 152] on button "Submit" at bounding box center [52, 159] width 29 height 14
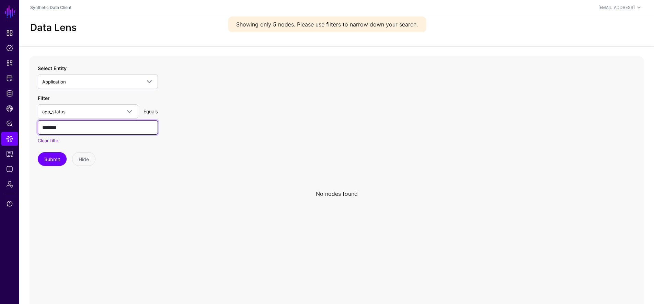
type input "********"
click at [38, 152] on button "Submit" at bounding box center [52, 159] width 29 height 14
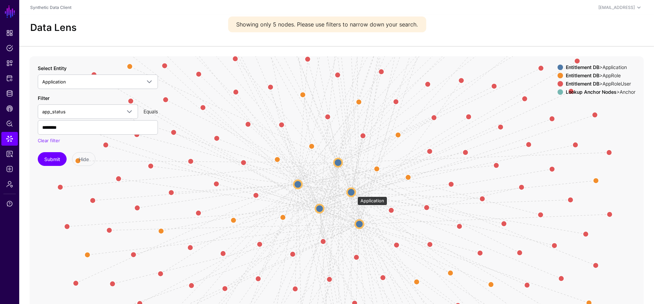
click at [352, 192] on circle at bounding box center [351, 192] width 8 height 8
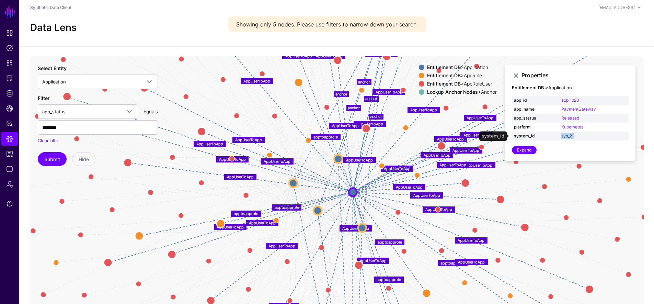
drag, startPoint x: 586, startPoint y: 137, endPoint x: 561, endPoint y: 137, distance: 25.0
click at [561, 137] on td "sys_21" at bounding box center [593, 135] width 69 height 9
copy link "sys_21"
click at [361, 228] on circle at bounding box center [362, 227] width 8 height 8
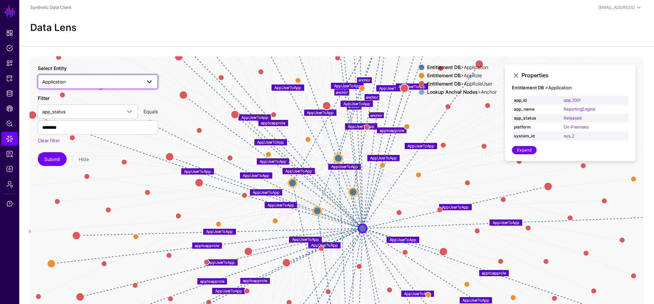
click at [75, 87] on link "Application" at bounding box center [98, 81] width 120 height 14
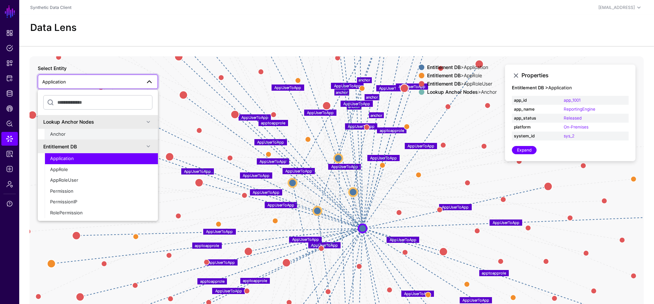
click at [76, 130] on button "Anchor" at bounding box center [101, 134] width 113 height 11
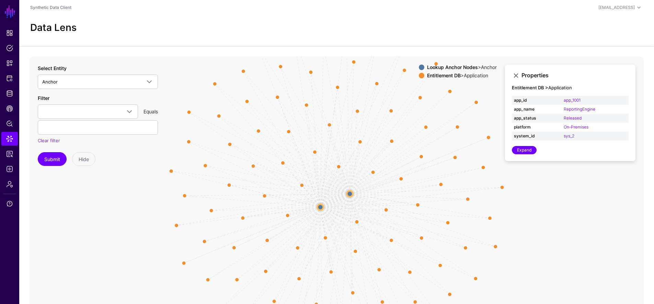
click at [349, 193] on circle at bounding box center [350, 193] width 6 height 6
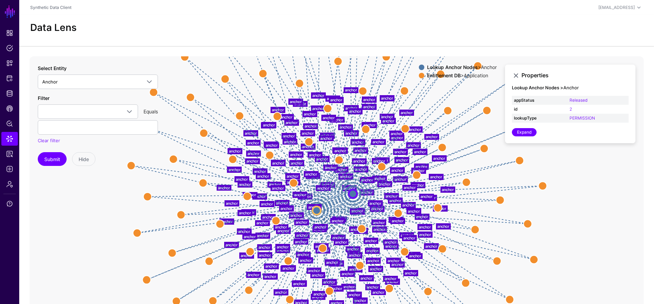
click at [468, 75] on div "Entitlement DB > Application" at bounding box center [461, 75] width 72 height 5
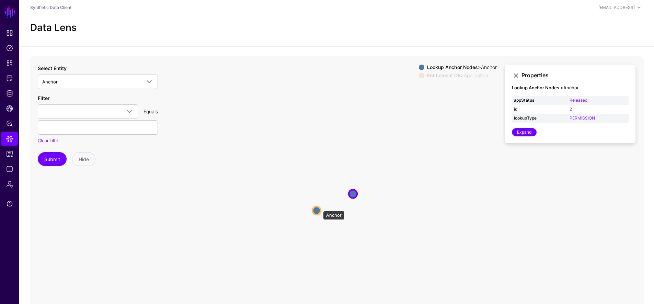
click at [320, 208] on circle at bounding box center [316, 210] width 8 height 8
click at [316, 209] on circle at bounding box center [316, 210] width 8 height 8
click at [355, 195] on circle at bounding box center [353, 193] width 8 height 8
click at [5, 184] on link "Admin" at bounding box center [9, 184] width 16 height 14
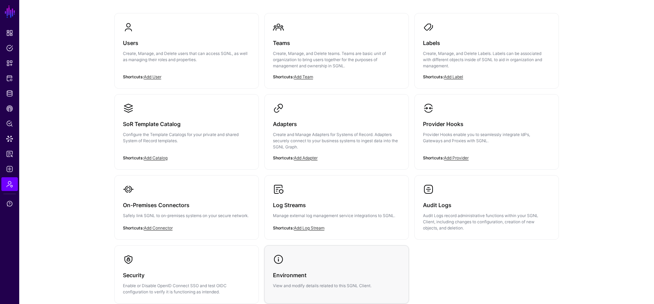
scroll to position [111, 0]
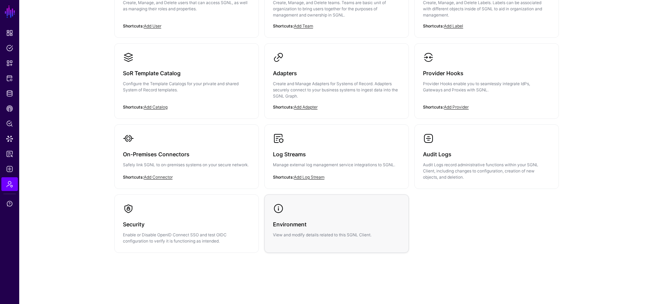
click at [287, 227] on h3 "Environment" at bounding box center [336, 224] width 127 height 10
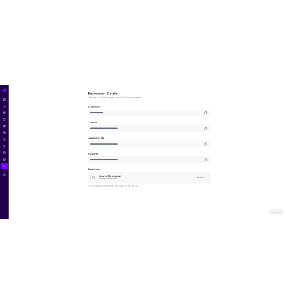
scroll to position [34, 0]
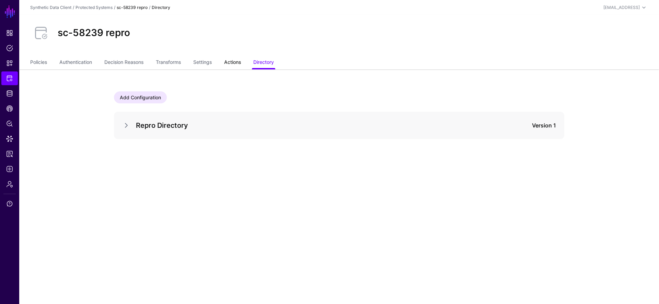
click at [237, 56] on link "Actions" at bounding box center [232, 62] width 17 height 13
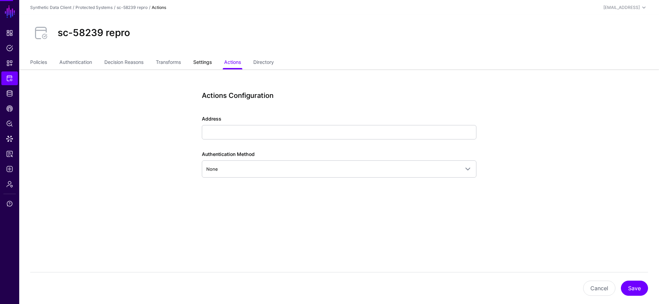
click at [204, 65] on link "Settings" at bounding box center [202, 62] width 19 height 13
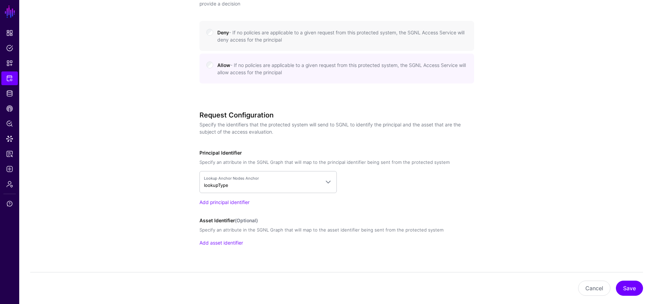
scroll to position [430, 0]
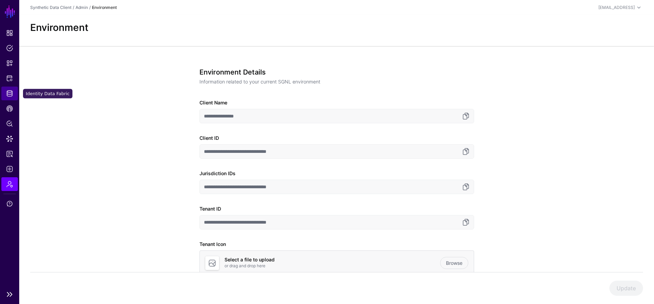
click at [10, 94] on span "Identity Data Fabric" at bounding box center [9, 93] width 7 height 7
